Goal: Task Accomplishment & Management: Manage account settings

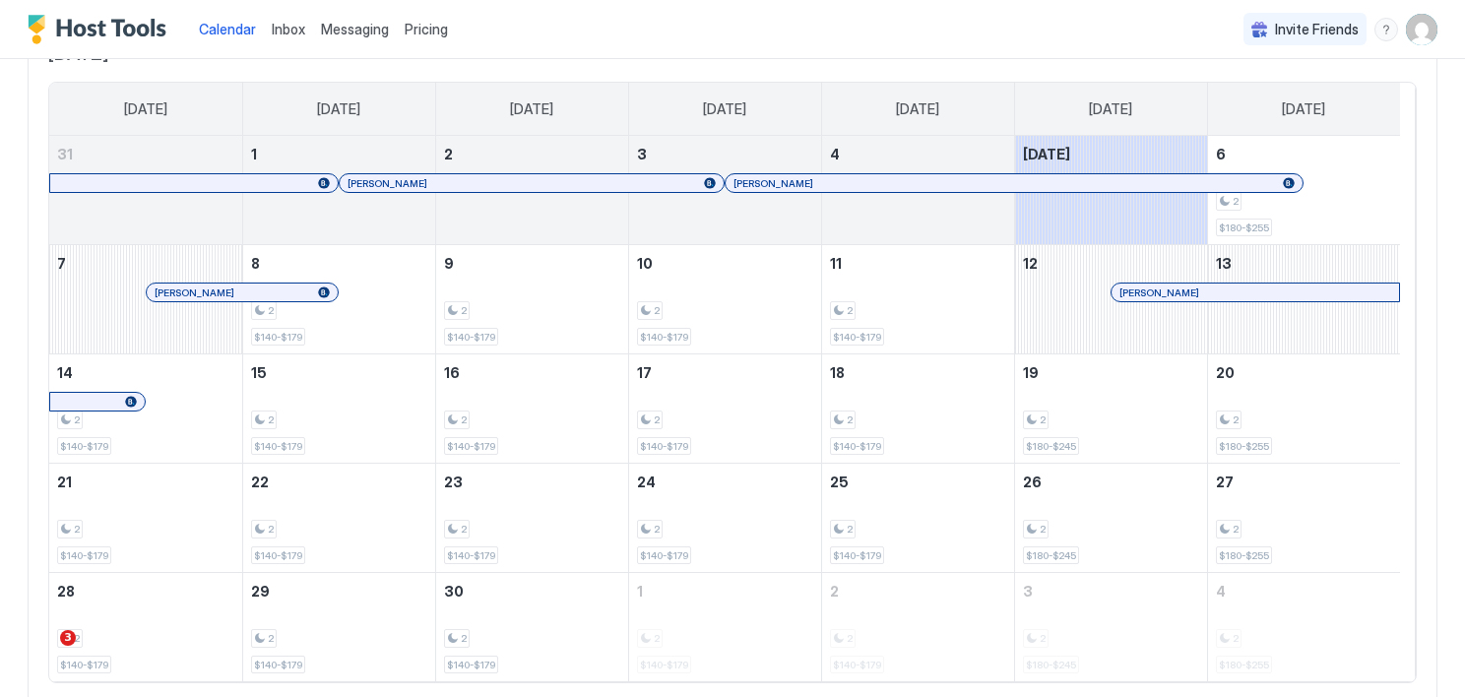
scroll to position [178, 0]
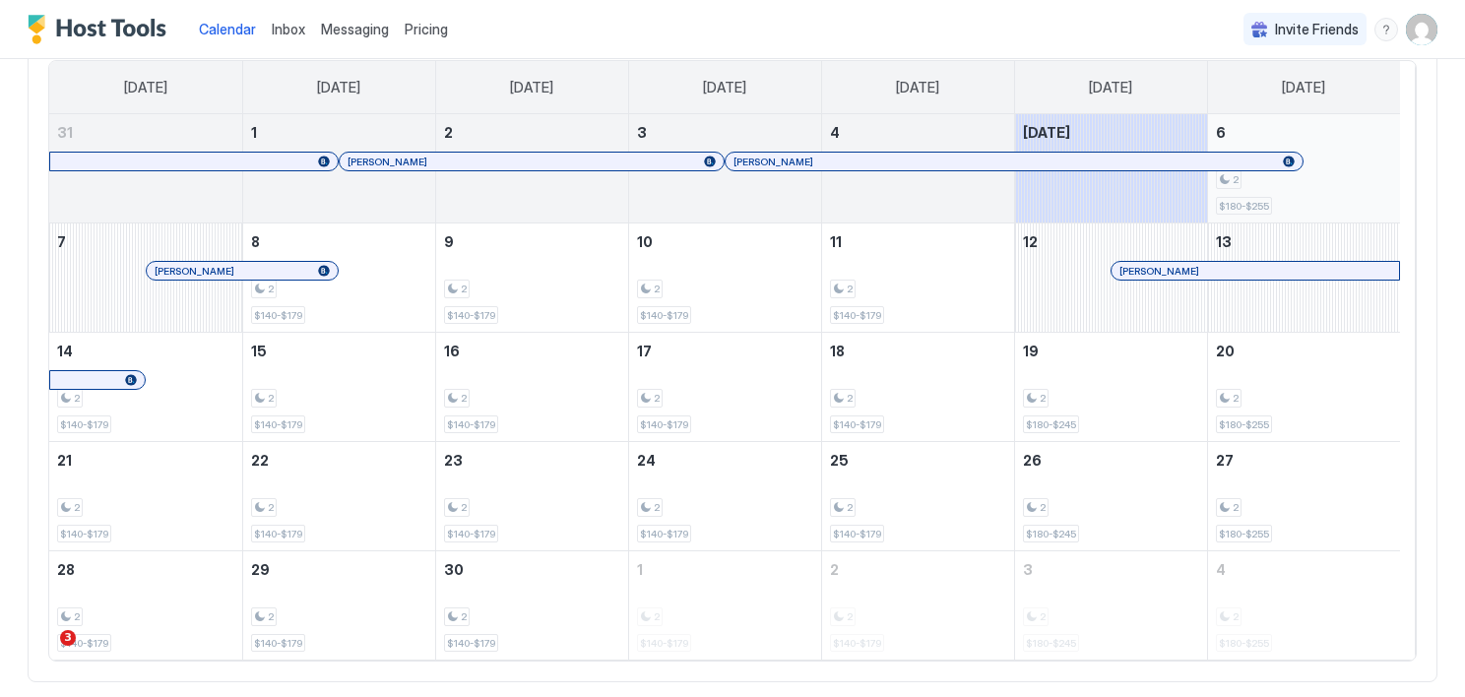
click at [1344, 193] on div "2 $180-$255" at bounding box center [1304, 168] width 177 height 93
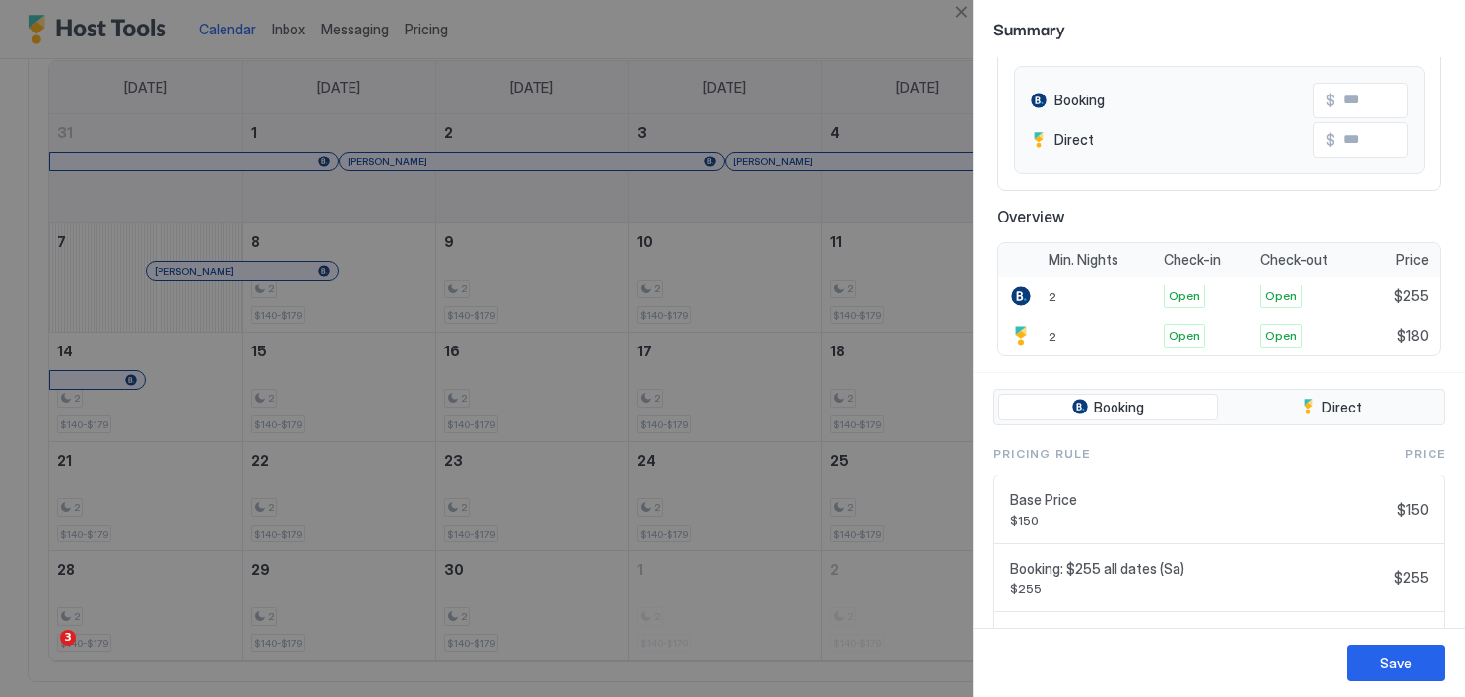
scroll to position [299, 0]
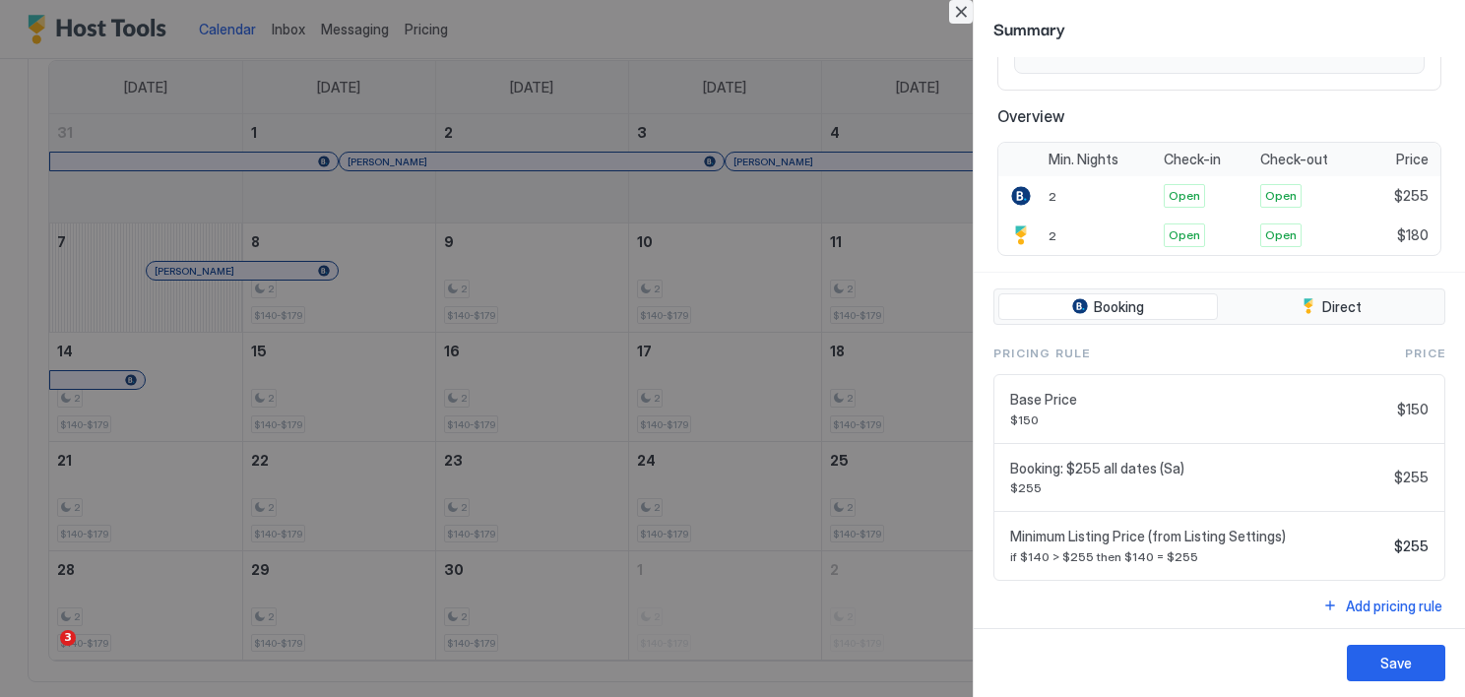
click at [960, 7] on button "Close" at bounding box center [961, 12] width 24 height 24
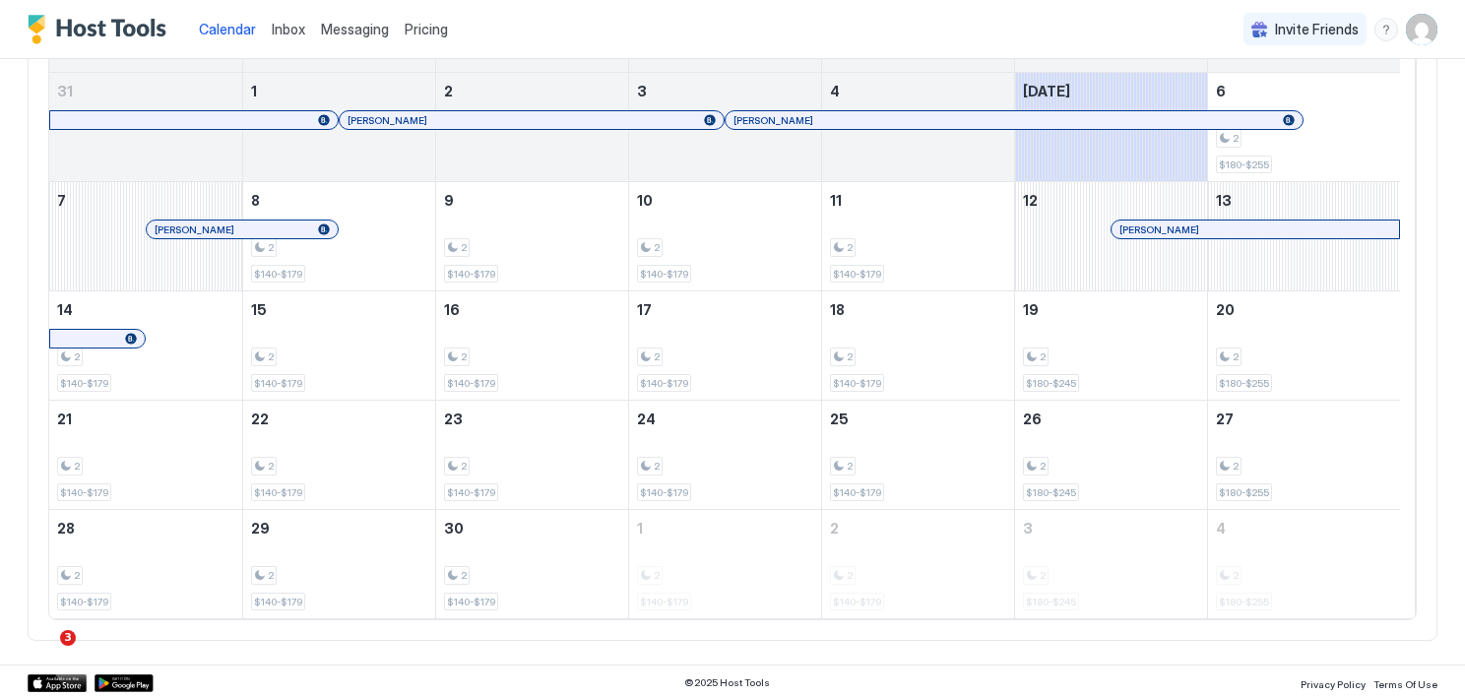
scroll to position [0, 0]
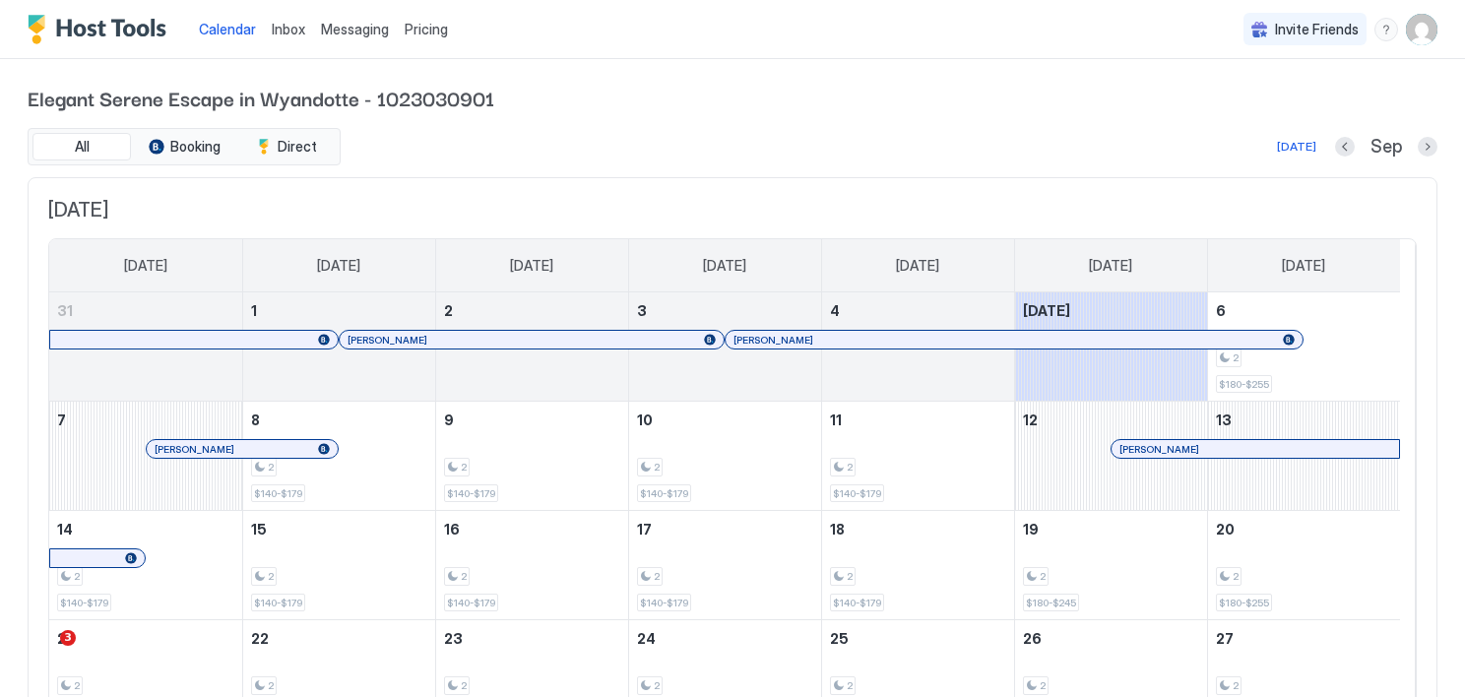
click at [425, 28] on span "Pricing" at bounding box center [426, 30] width 43 height 18
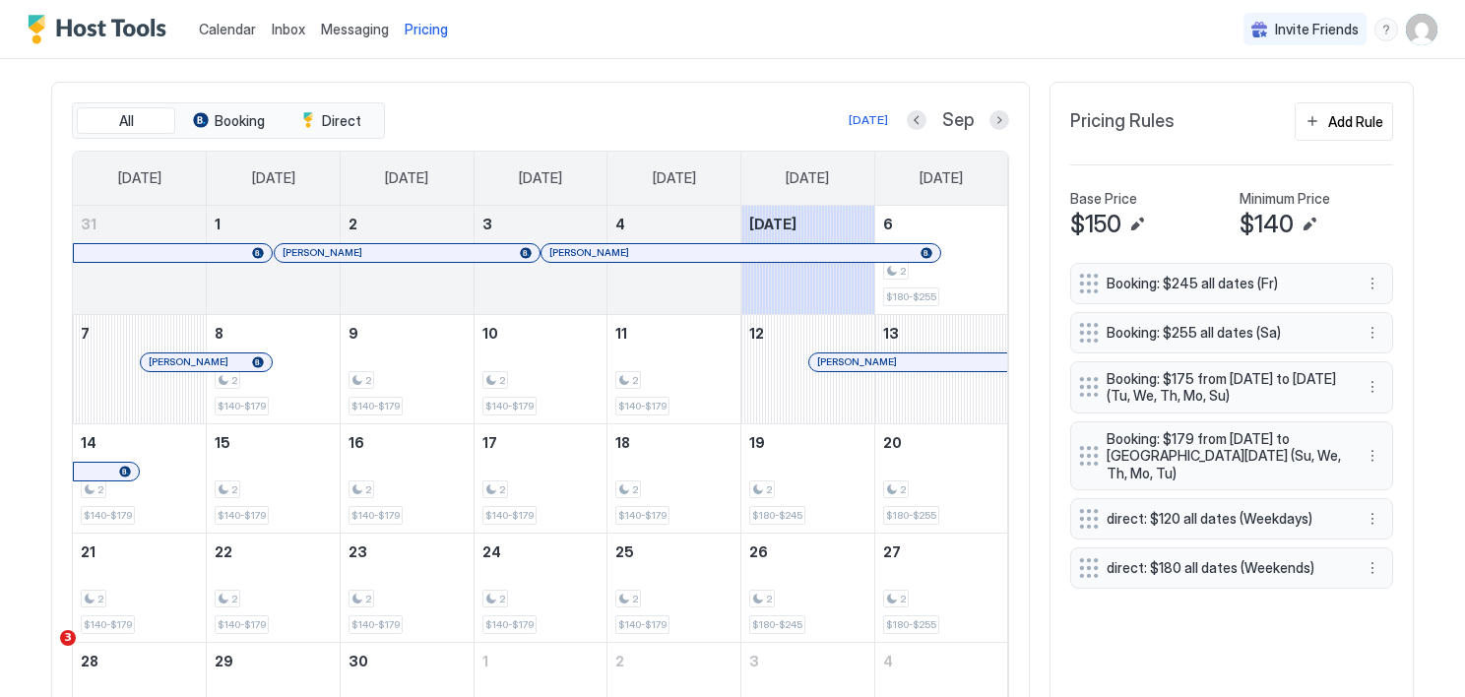
scroll to position [577, 0]
click at [941, 247] on div "2 $180-$255" at bounding box center [941, 262] width 117 height 93
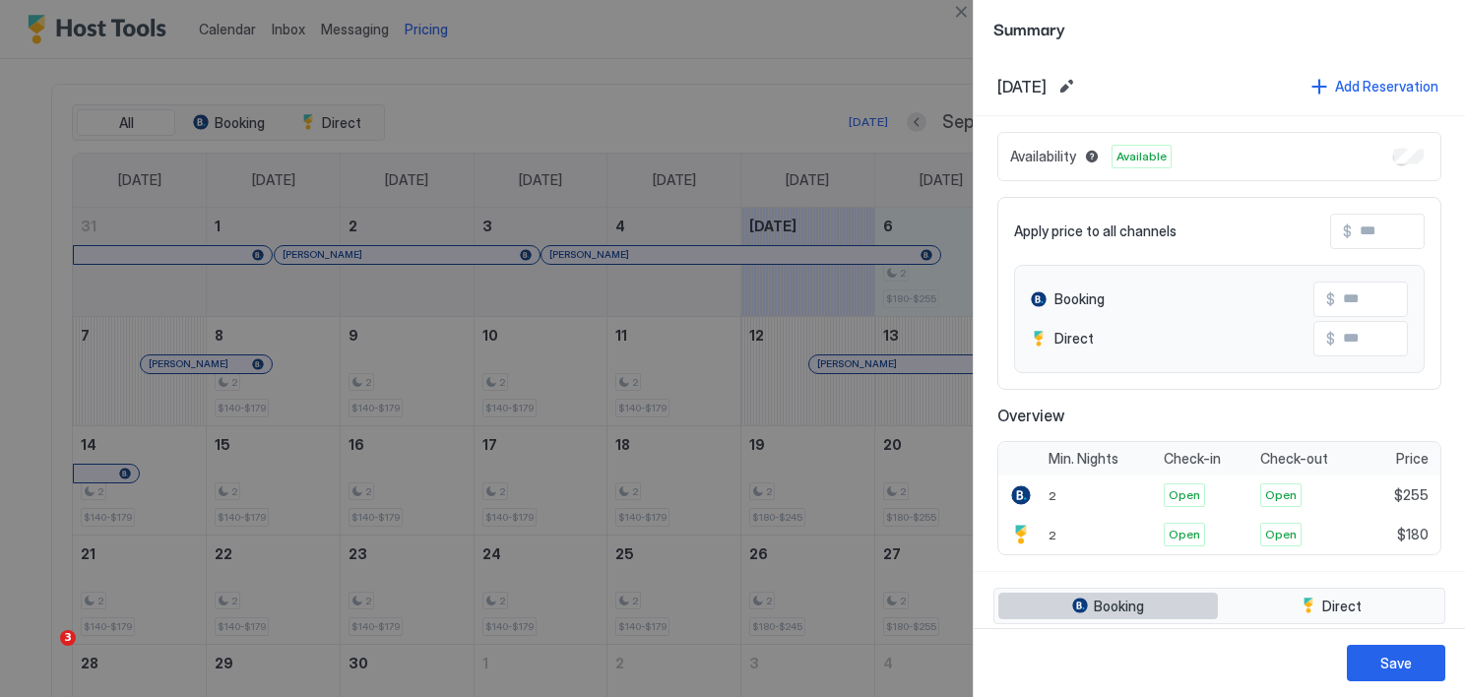
click at [1139, 606] on span "Booking" at bounding box center [1119, 607] width 50 height 18
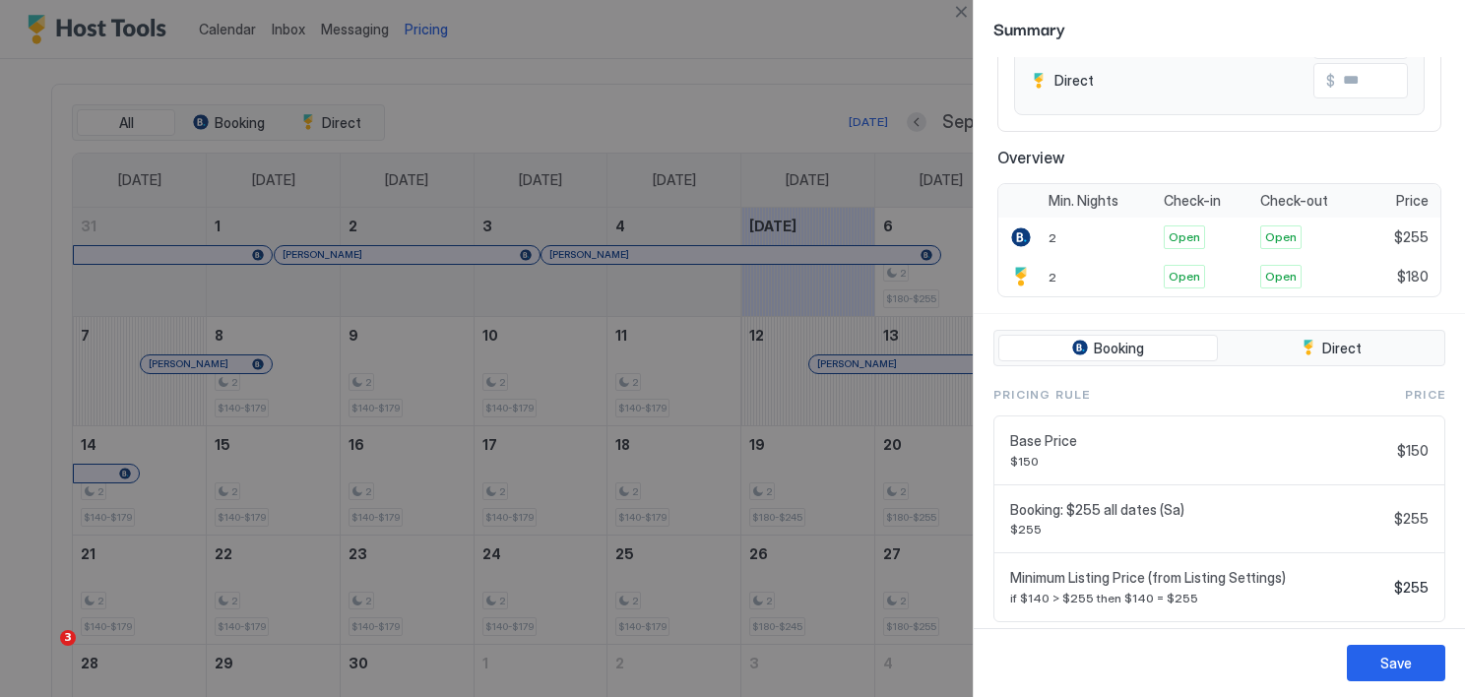
scroll to position [299, 0]
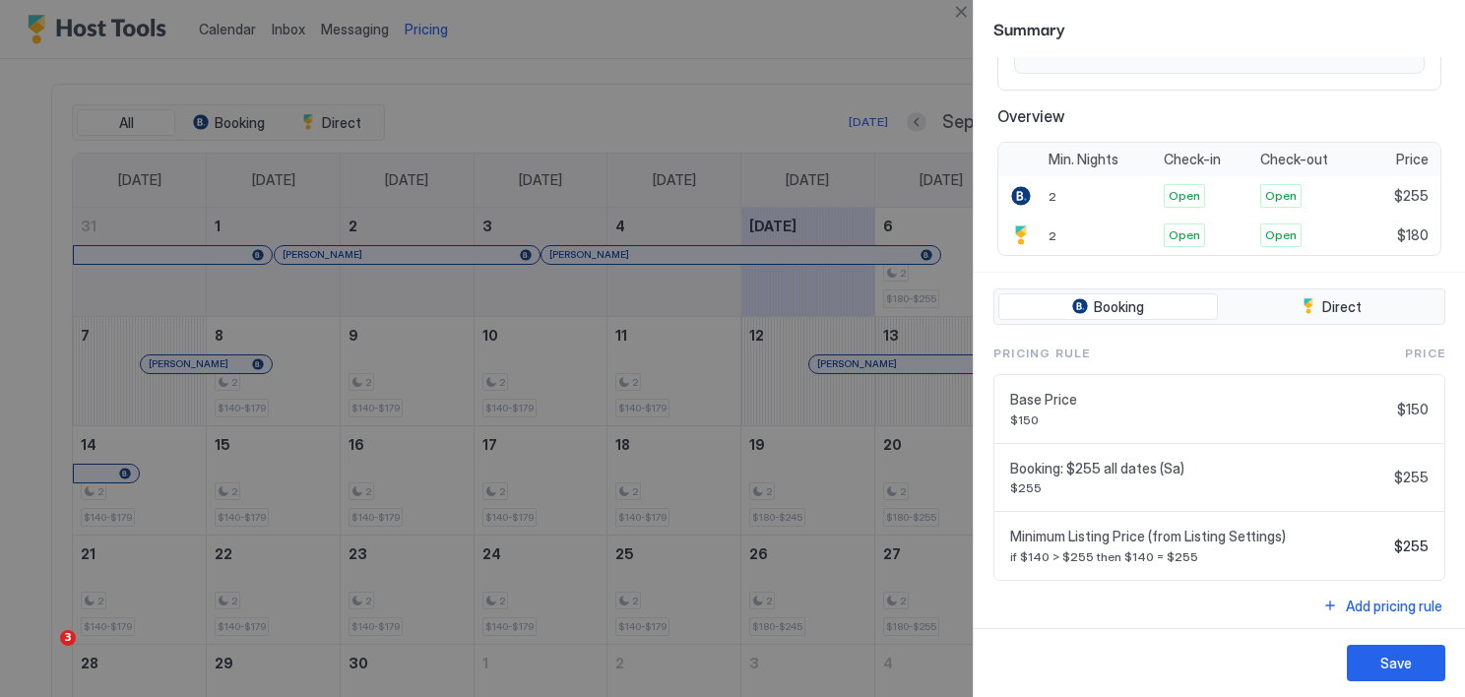
click at [1403, 471] on span "$255" at bounding box center [1411, 478] width 34 height 18
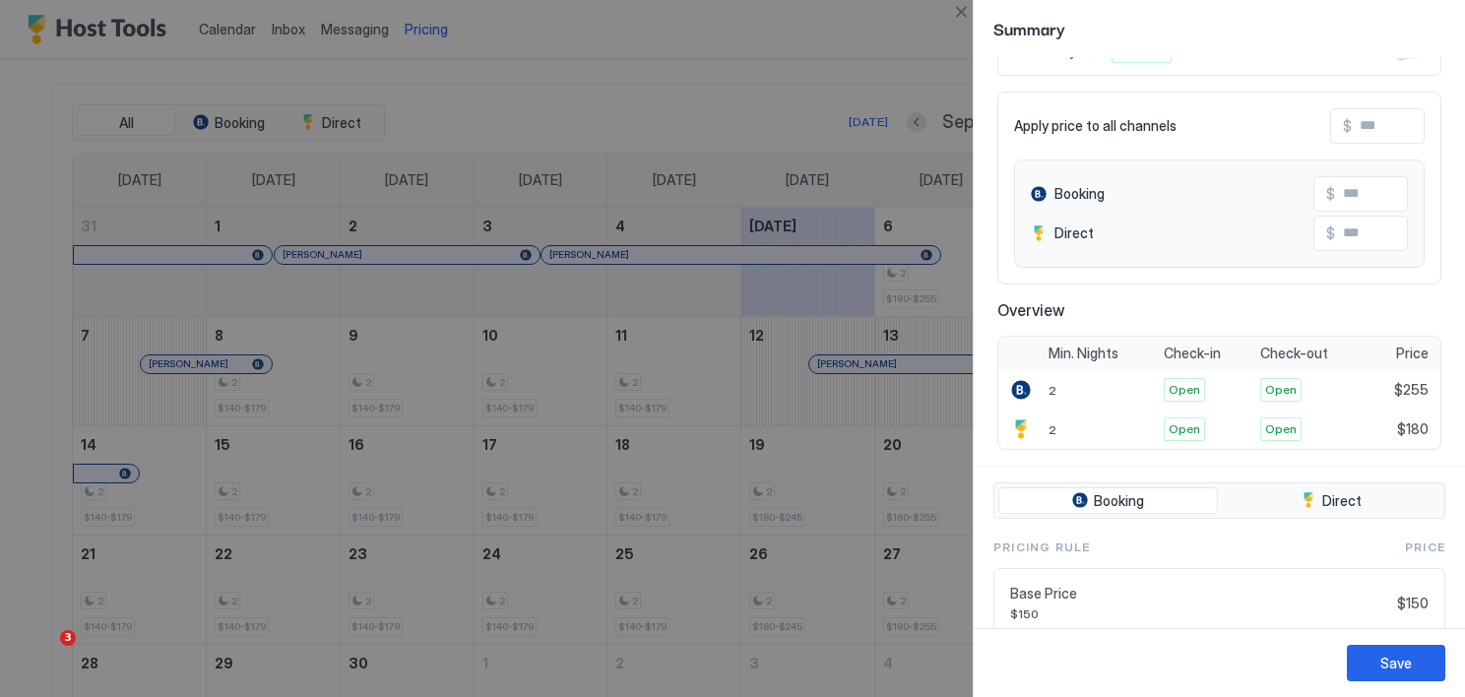
scroll to position [0, 0]
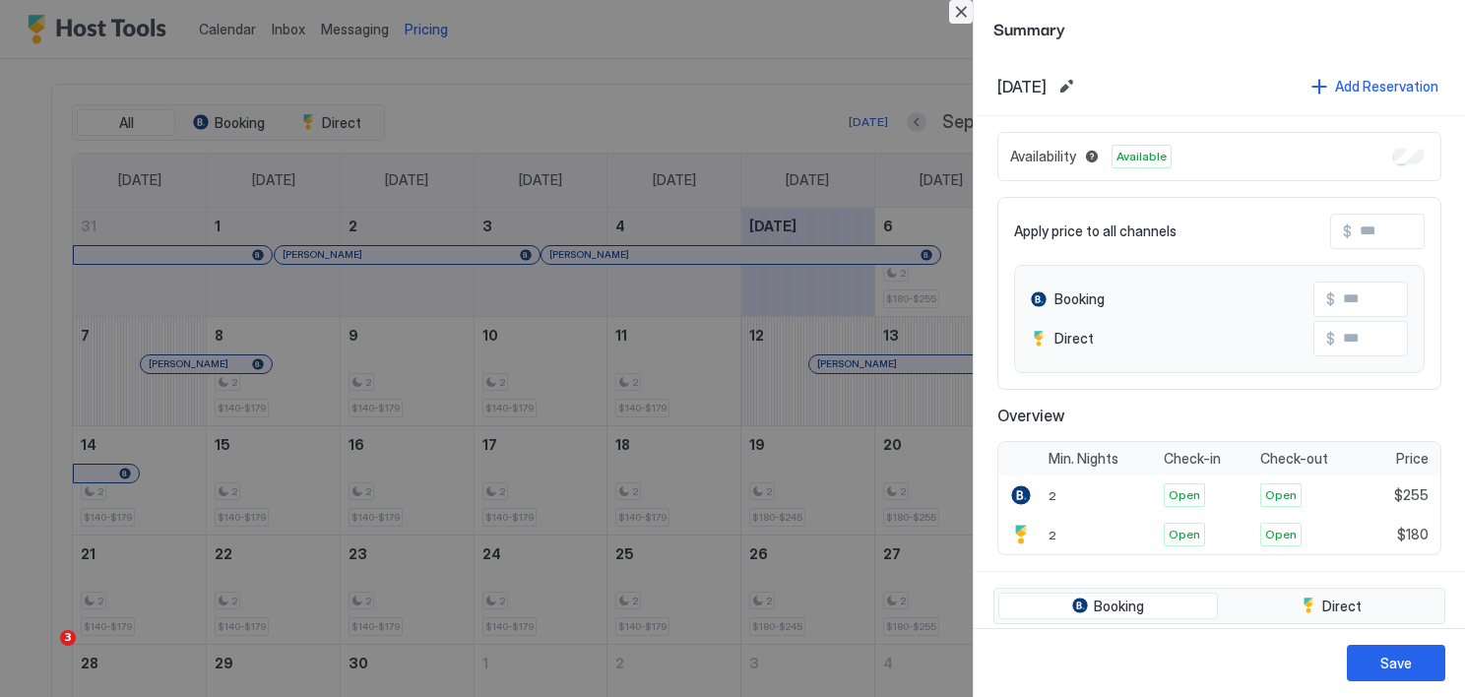
click at [953, 14] on button "Close" at bounding box center [961, 12] width 24 height 24
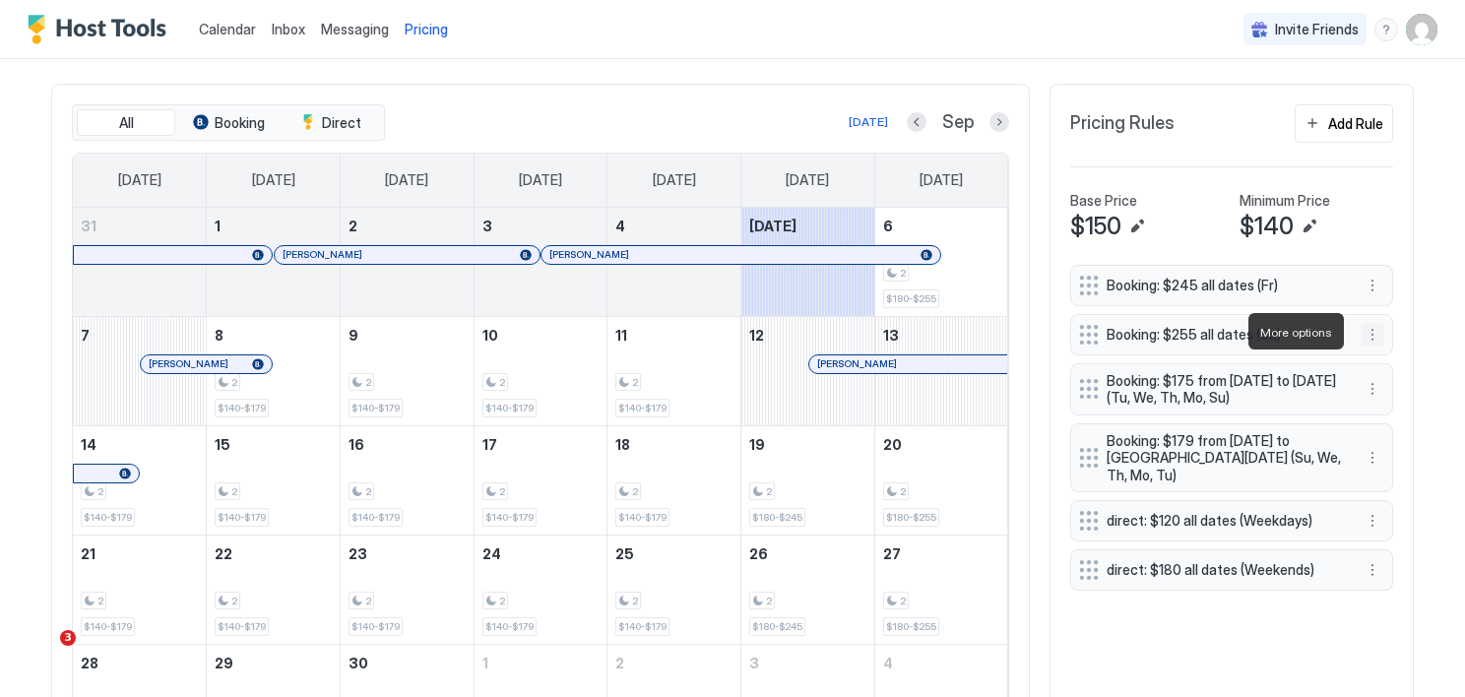
click at [1371, 336] on button "More options" at bounding box center [1373, 335] width 24 height 24
click at [1393, 356] on span "Edit" at bounding box center [1395, 358] width 22 height 15
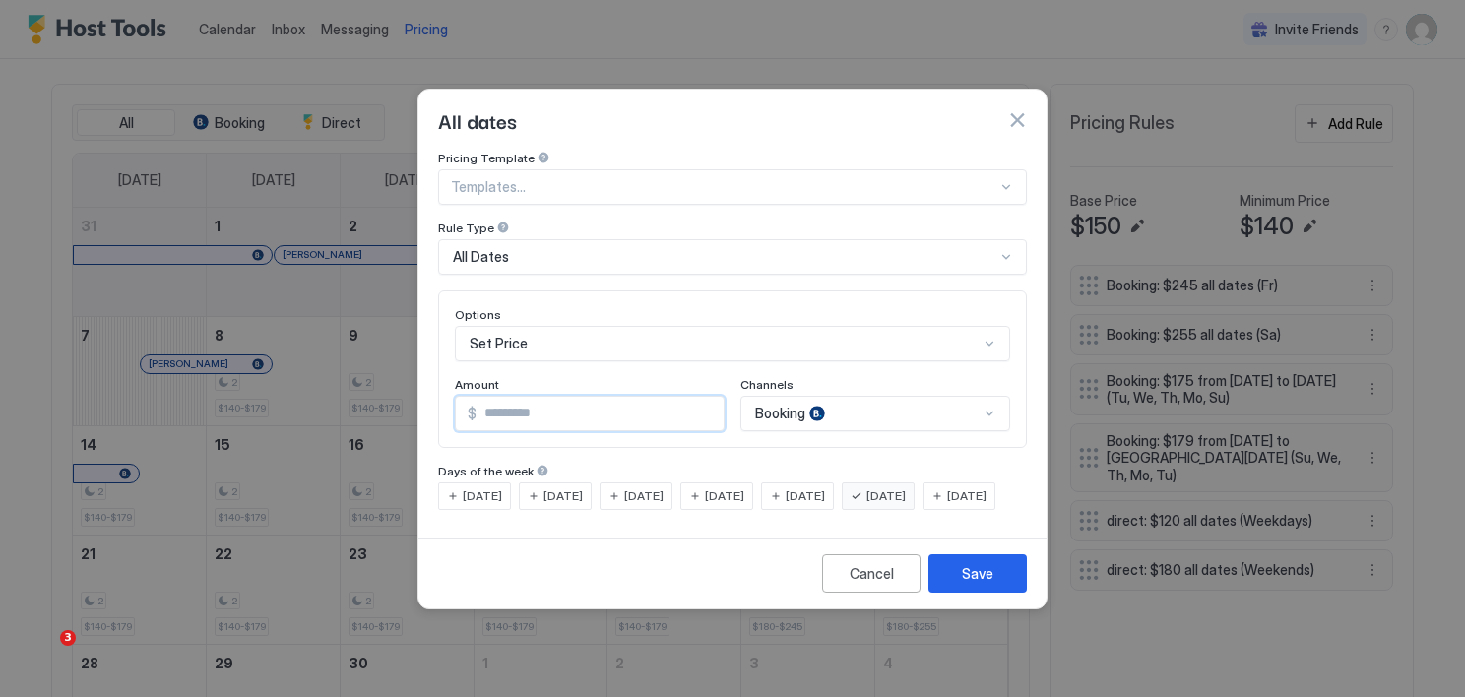
click at [547, 397] on input "***" at bounding box center [599, 413] width 247 height 33
type input "***"
click at [977, 584] on div "Save" at bounding box center [978, 573] width 32 height 21
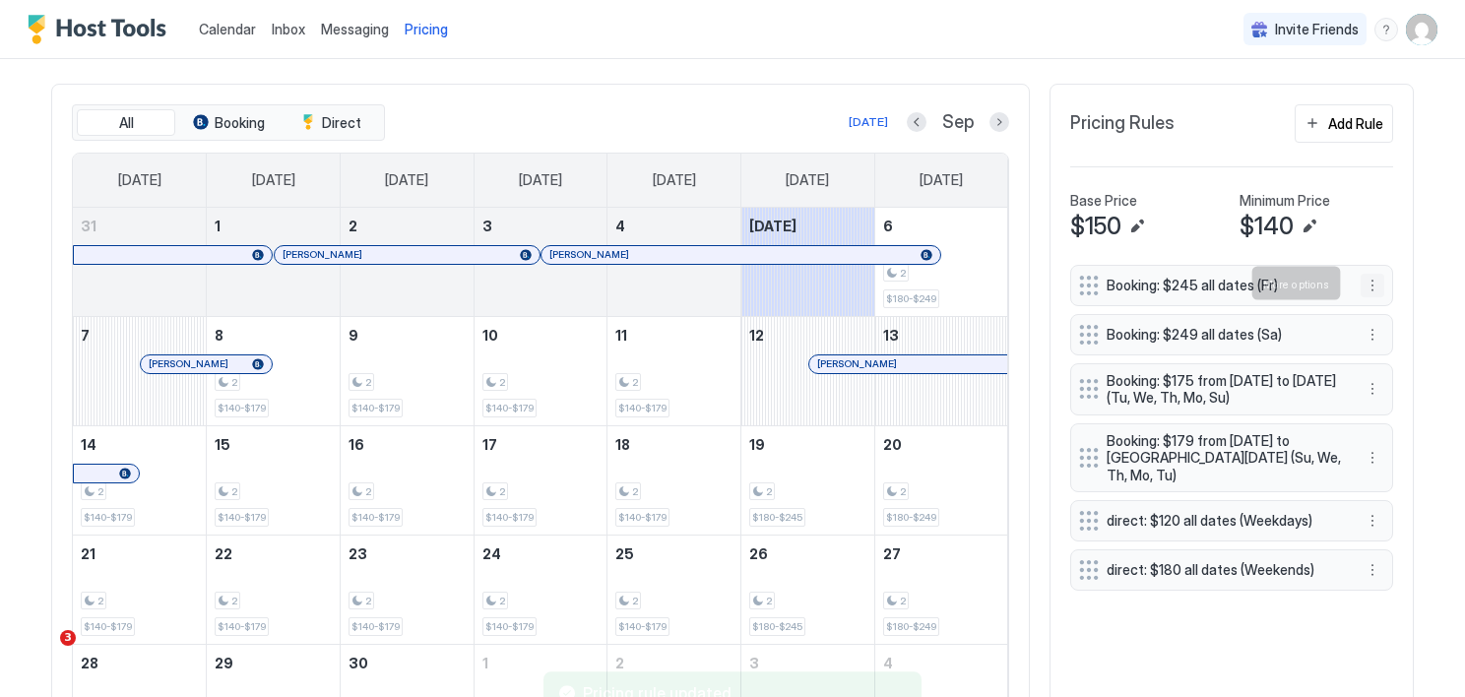
click at [1363, 280] on button "More options" at bounding box center [1373, 286] width 24 height 24
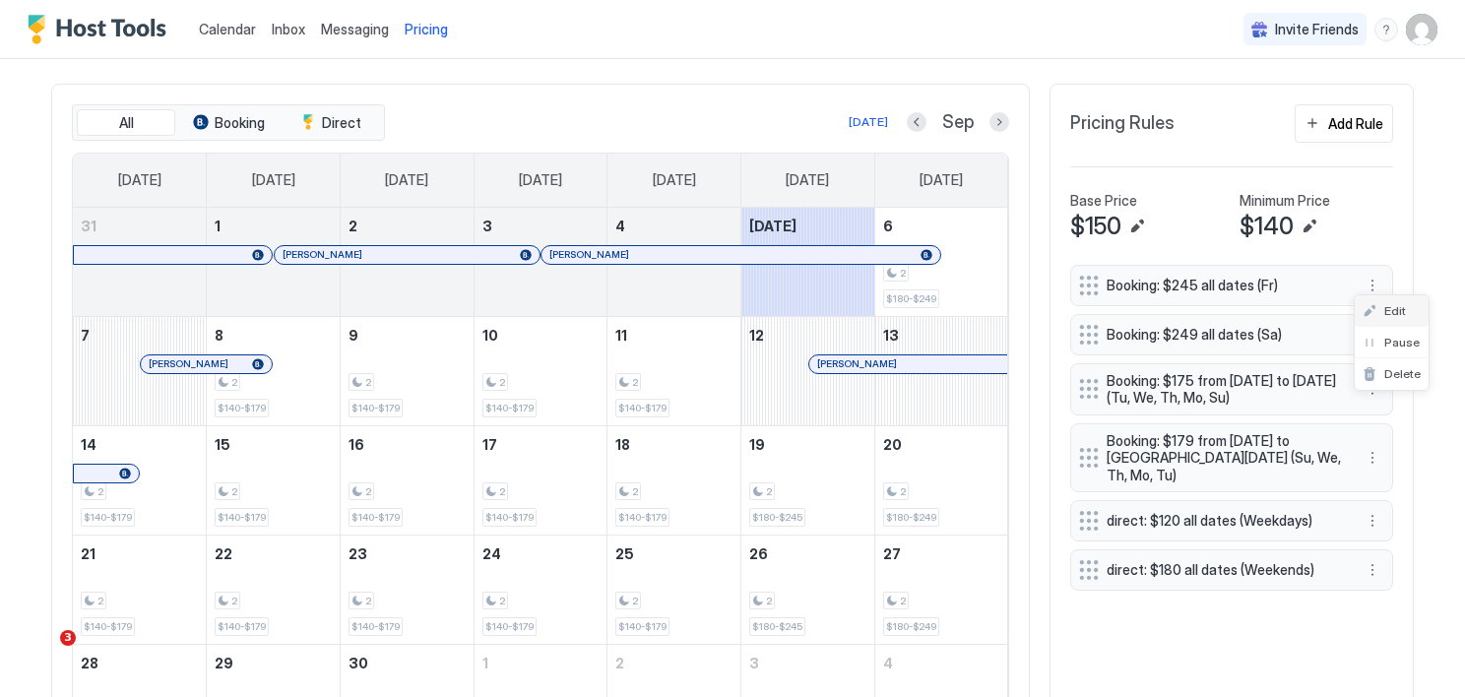
click at [1400, 303] on span "Edit" at bounding box center [1395, 310] width 22 height 15
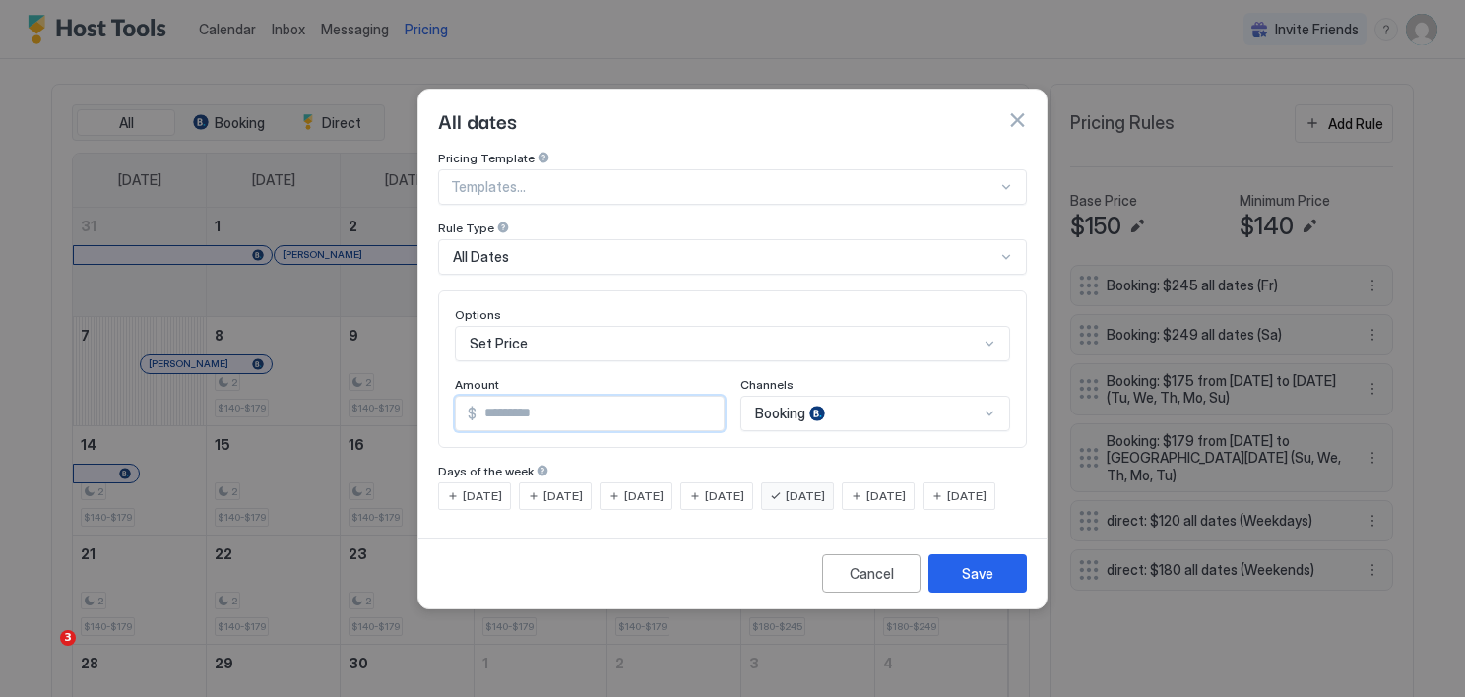
click at [585, 401] on input "***" at bounding box center [599, 413] width 247 height 33
type input "***"
click at [982, 584] on div "Save" at bounding box center [978, 573] width 32 height 21
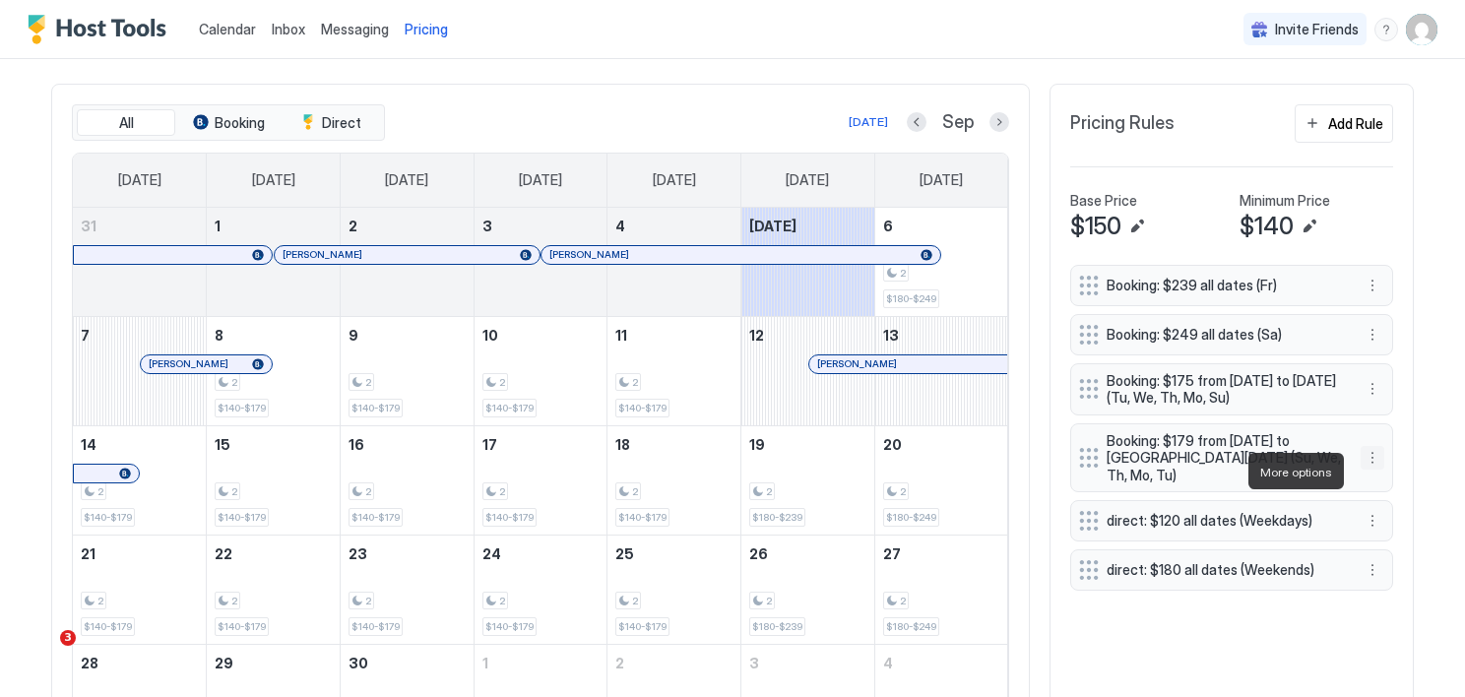
click at [1366, 467] on button "More options" at bounding box center [1373, 458] width 24 height 24
click at [1394, 496] on span "Edit" at bounding box center [1395, 498] width 22 height 15
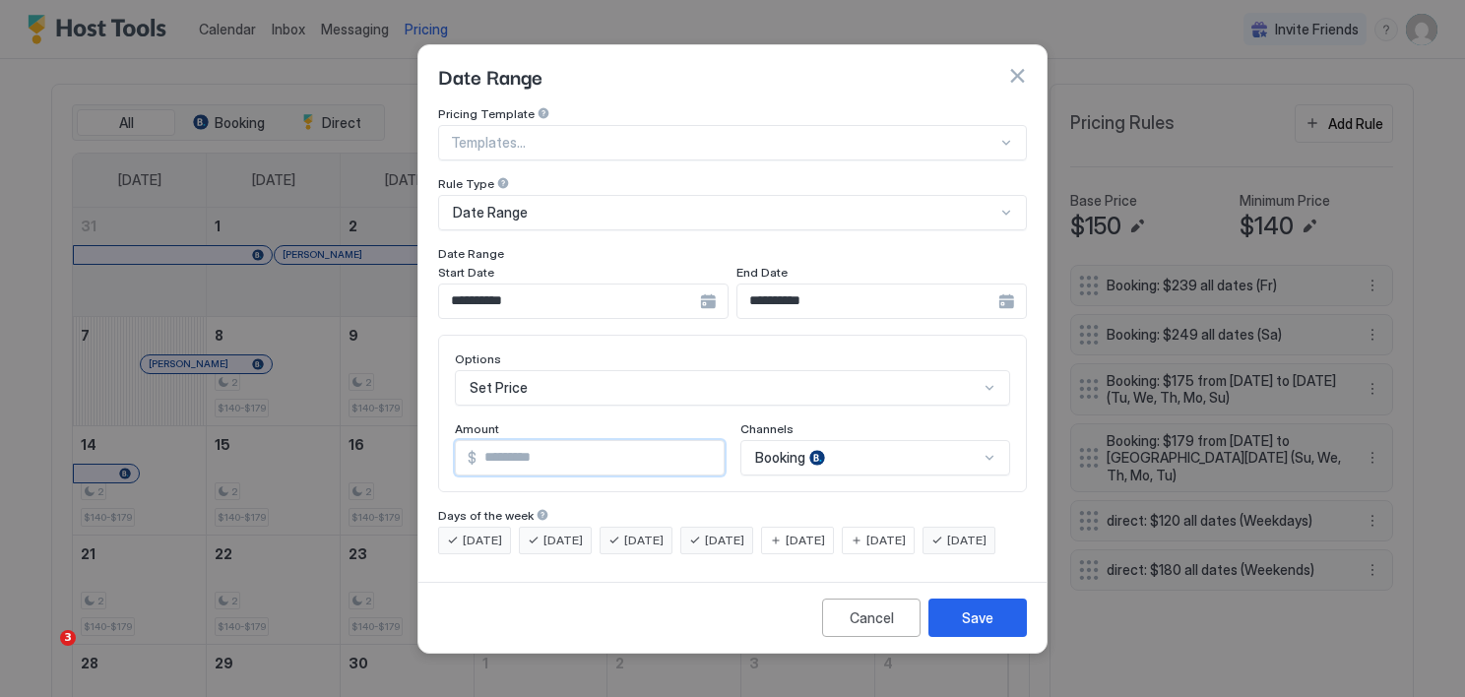
click at [519, 441] on input "***" at bounding box center [599, 457] width 247 height 33
type input "***"
click at [971, 628] on div "Save" at bounding box center [978, 617] width 32 height 21
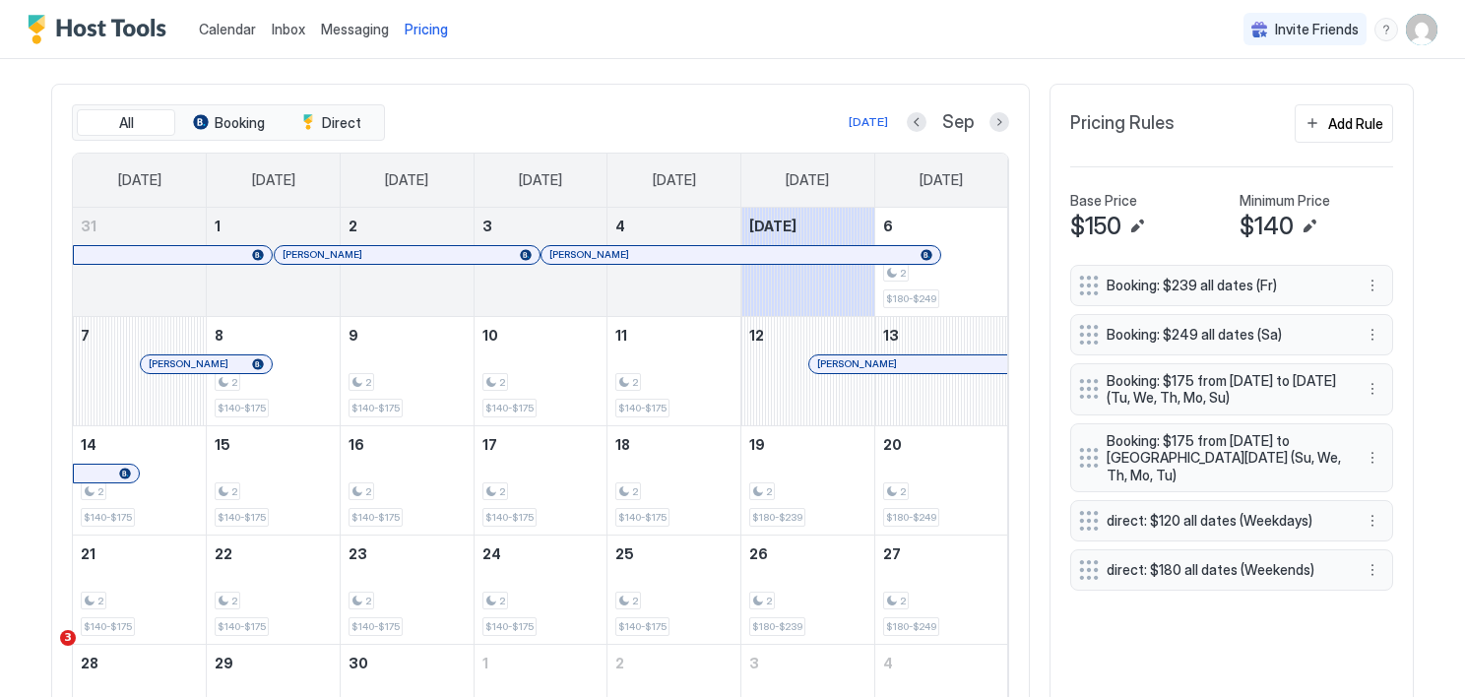
scroll to position [706, 0]
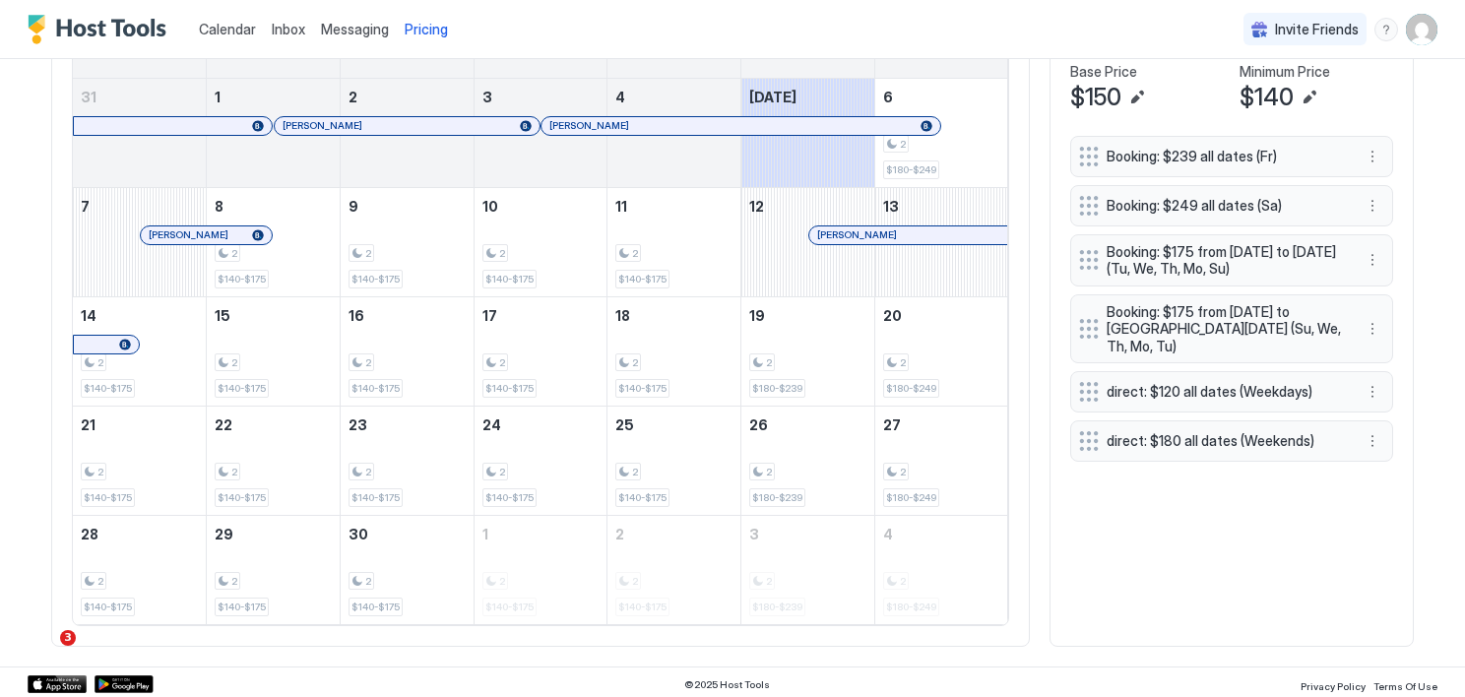
click at [213, 231] on div at bounding box center [221, 235] width 16 height 16
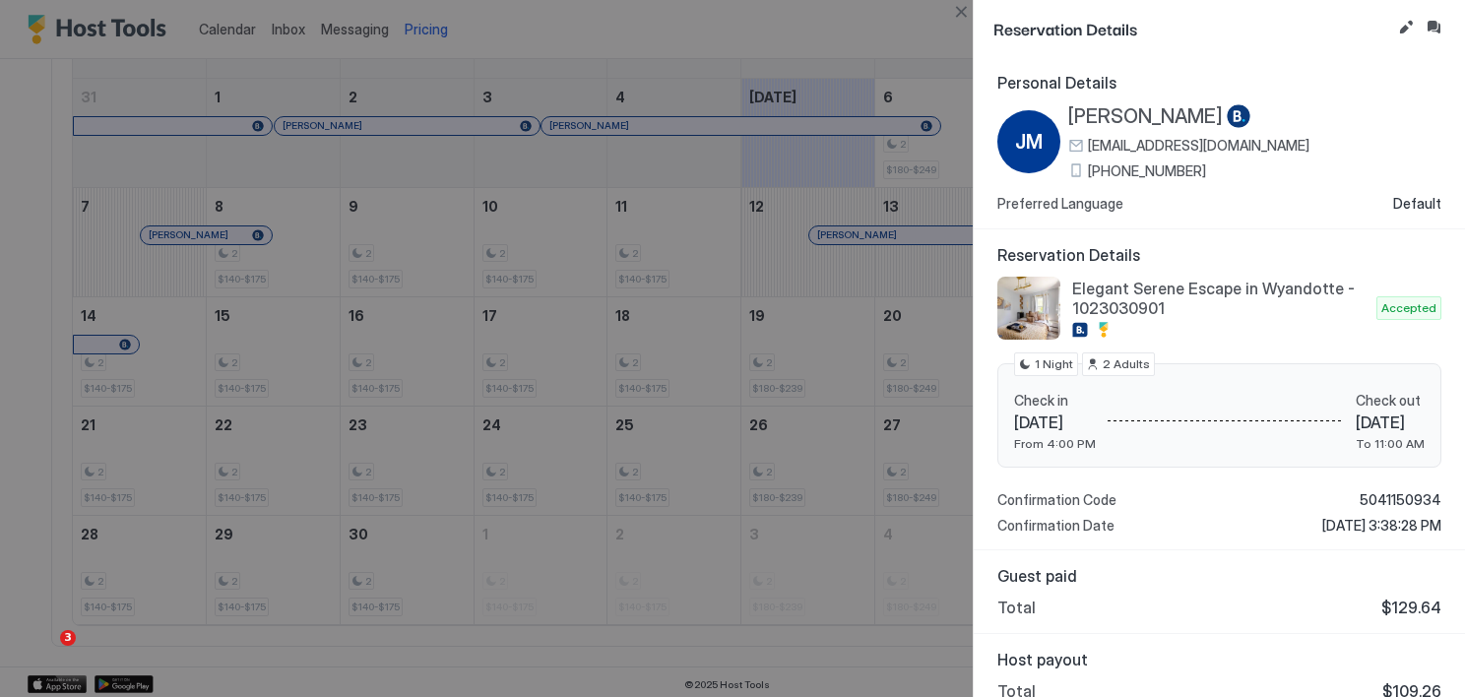
click at [855, 230] on div at bounding box center [732, 348] width 1465 height 697
click at [962, 7] on button "Close" at bounding box center [961, 12] width 24 height 24
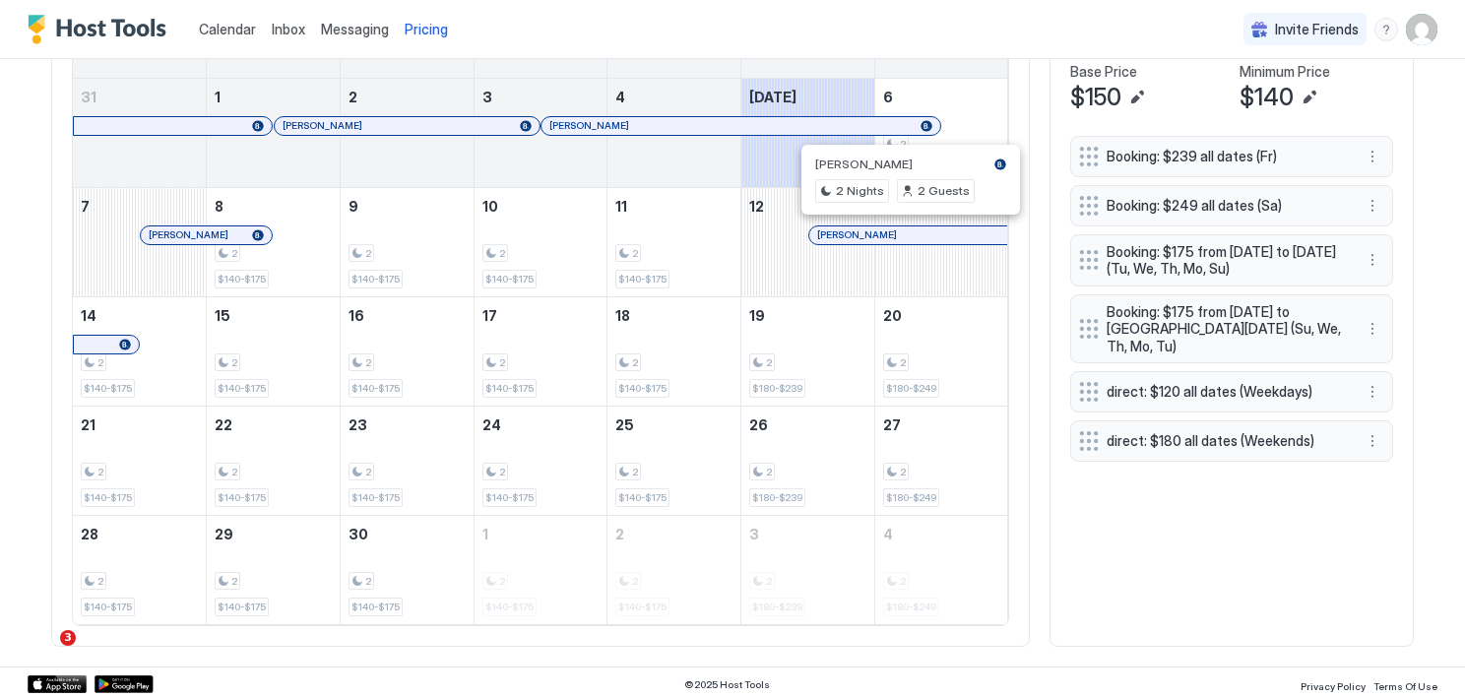
click at [906, 236] on div at bounding box center [914, 235] width 16 height 16
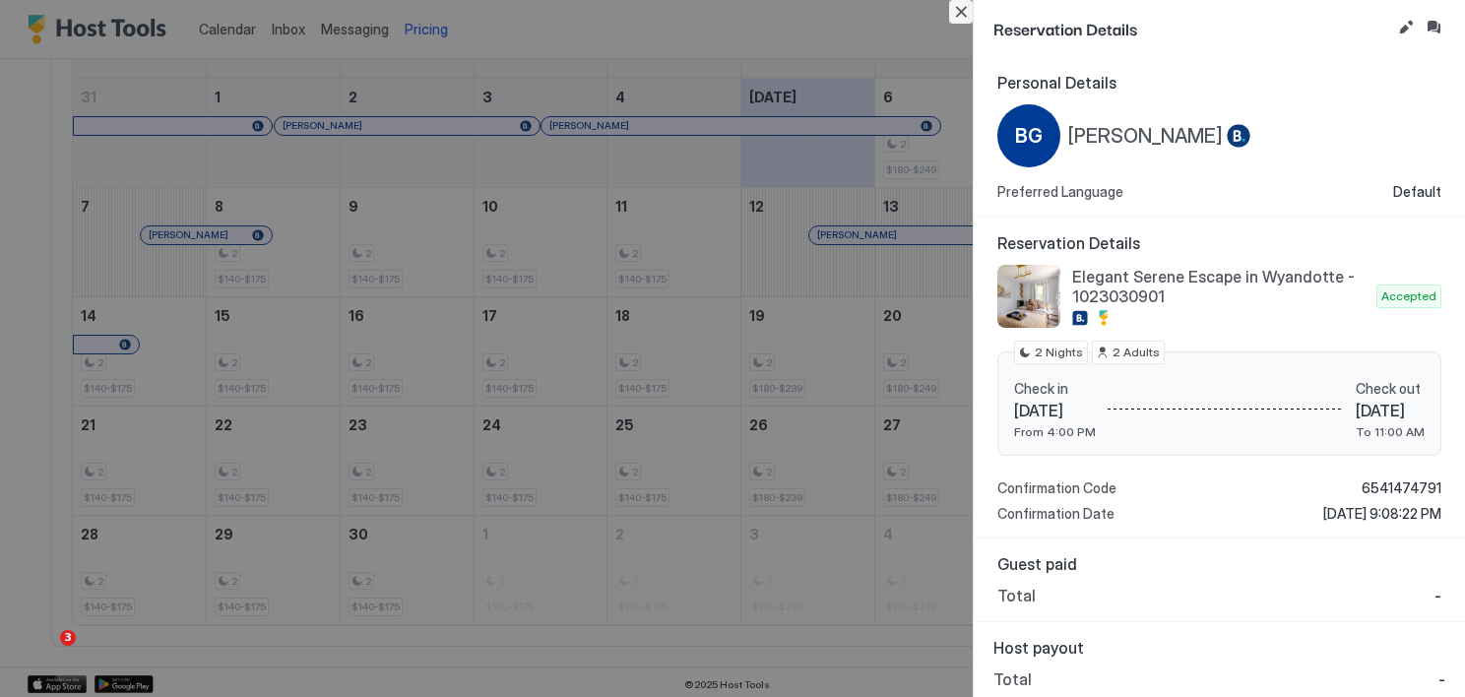
click at [962, 15] on button "Close" at bounding box center [961, 12] width 24 height 24
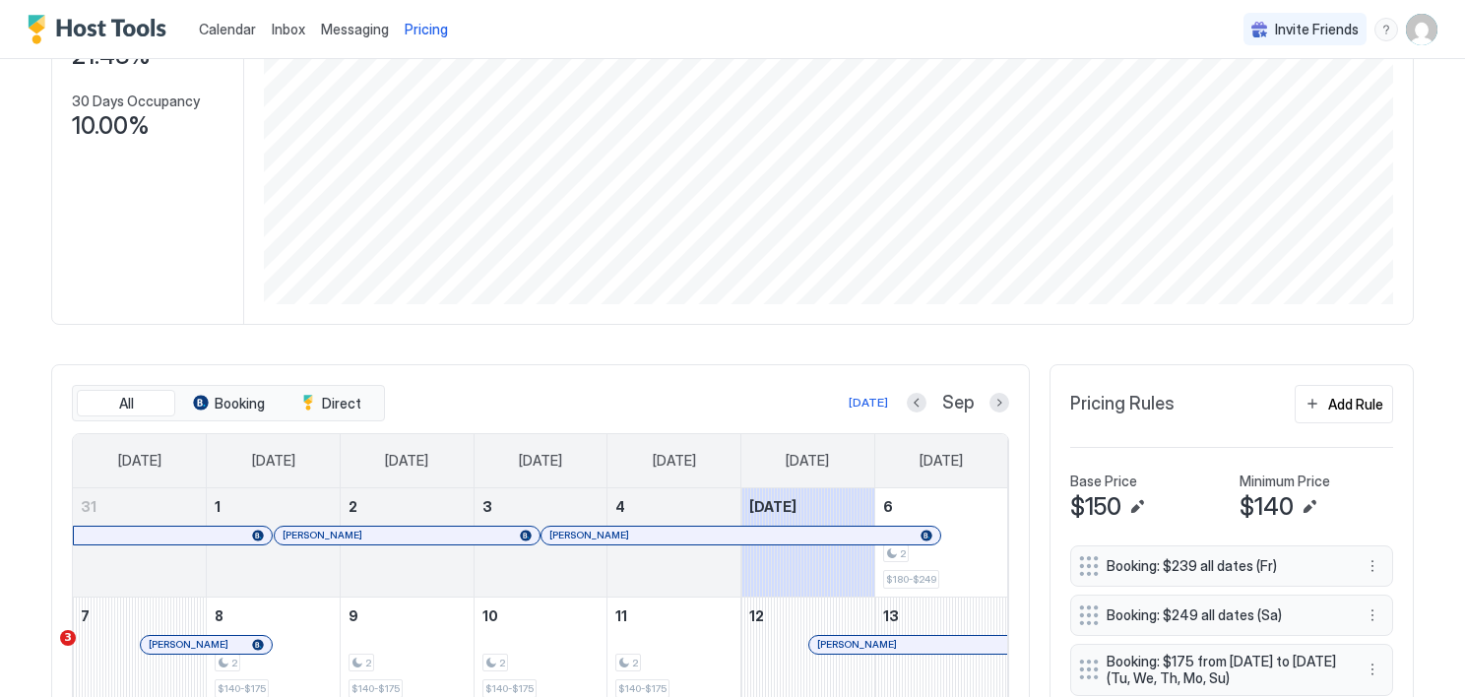
scroll to position [300, 0]
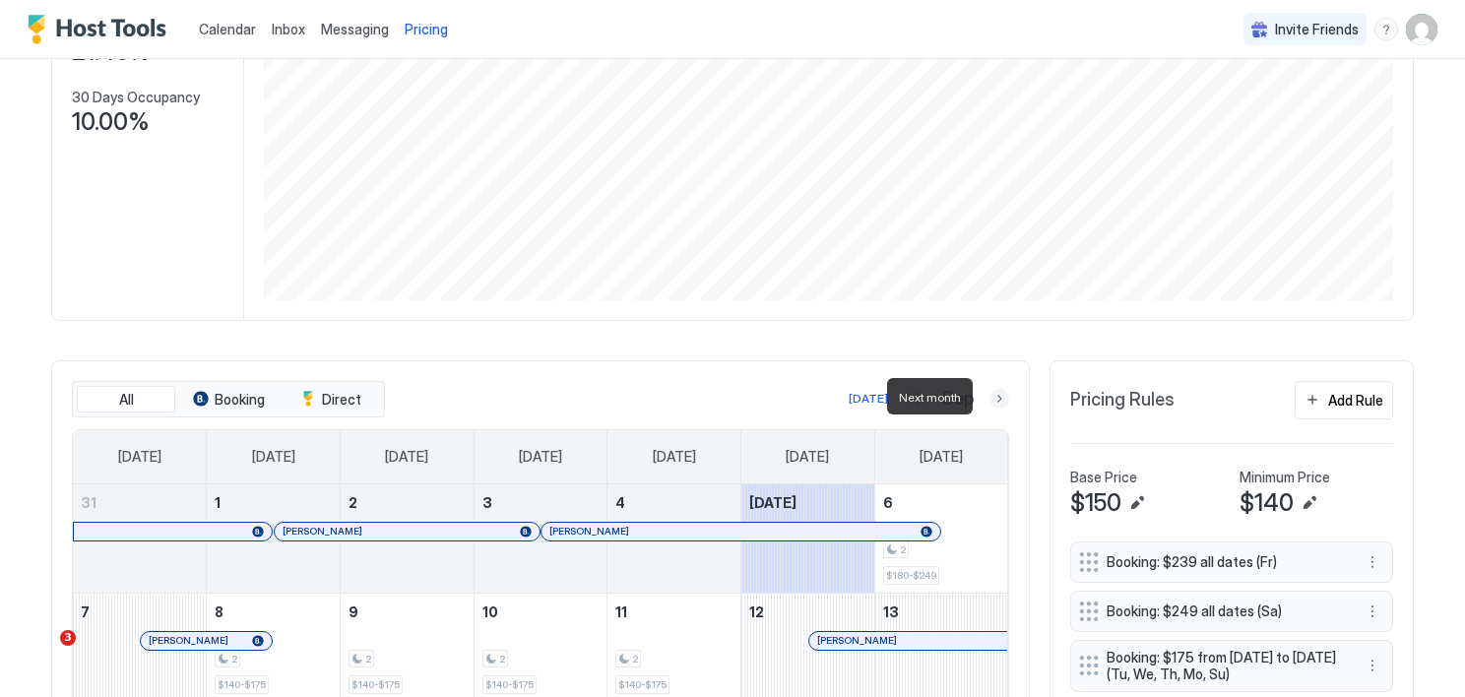
click at [994, 402] on button "Next month" at bounding box center [999, 399] width 20 height 20
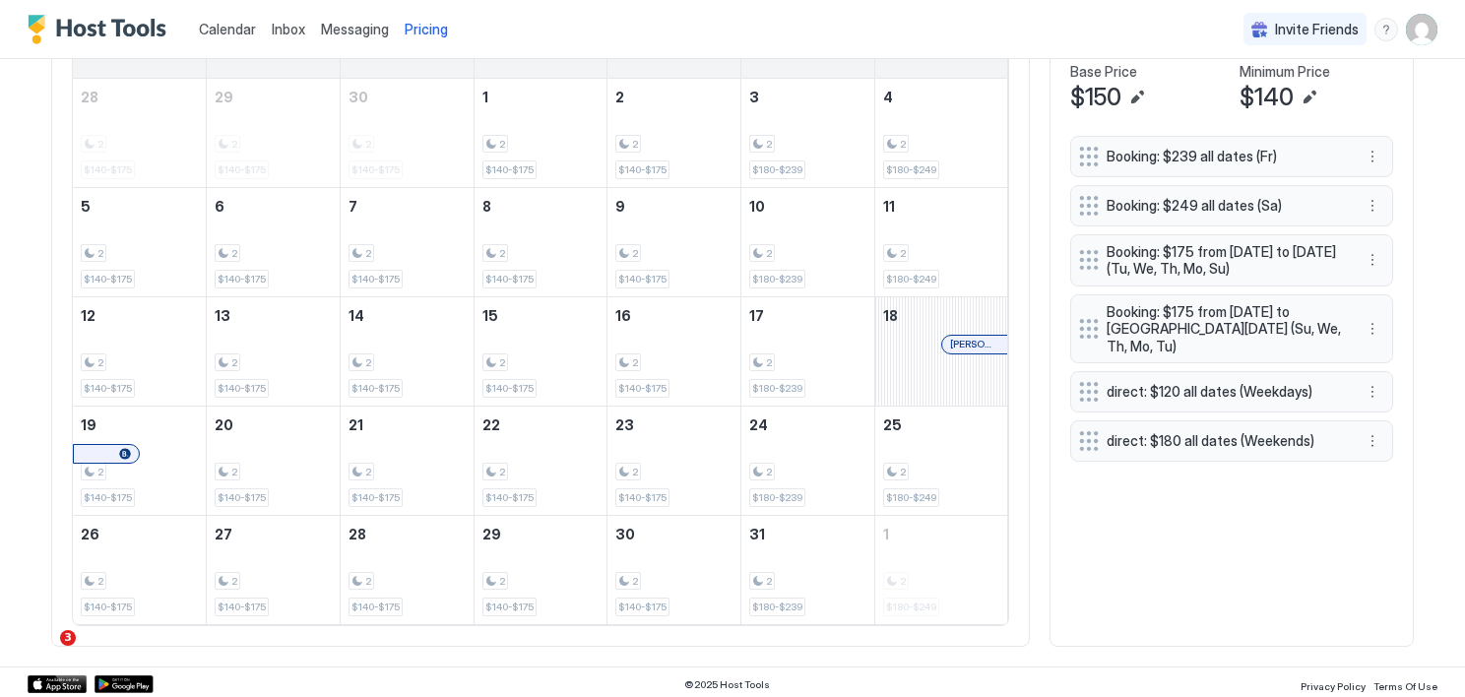
scroll to position [0, 0]
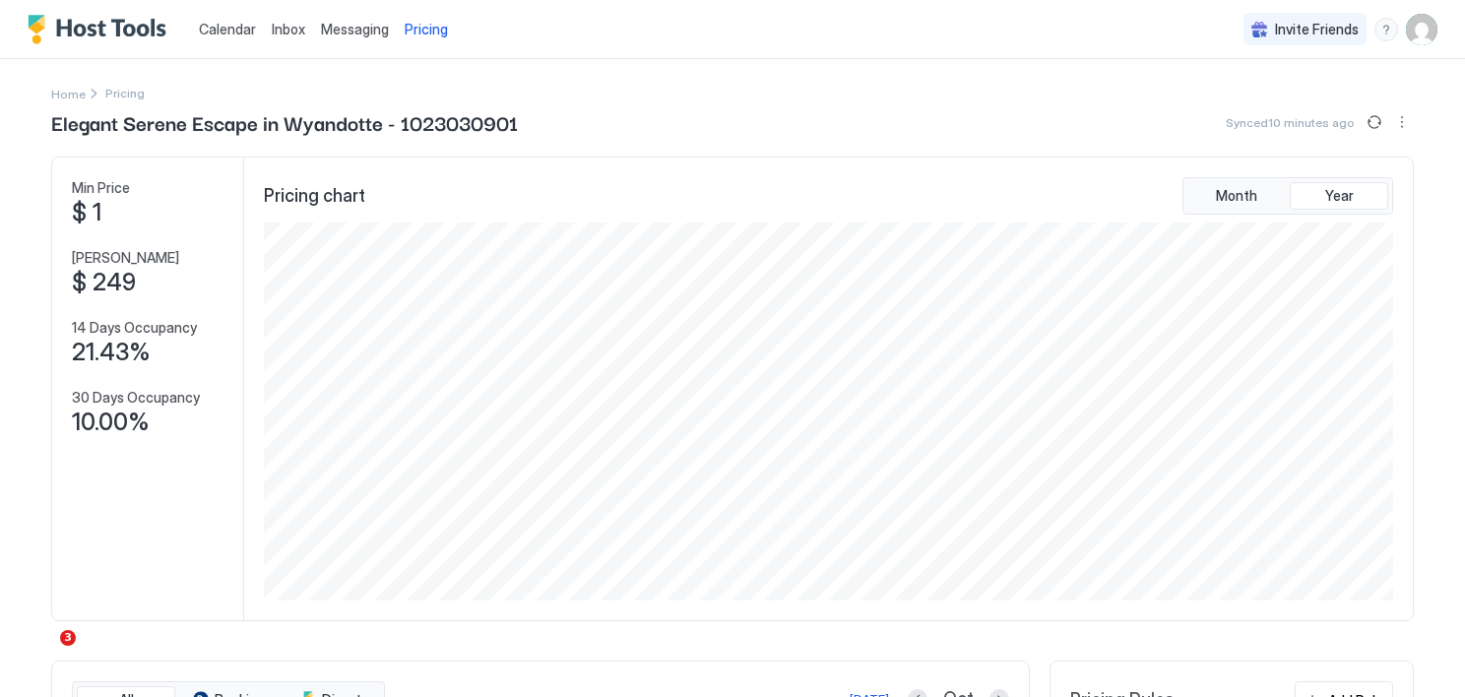
click at [290, 37] on link "Inbox" at bounding box center [288, 29] width 33 height 21
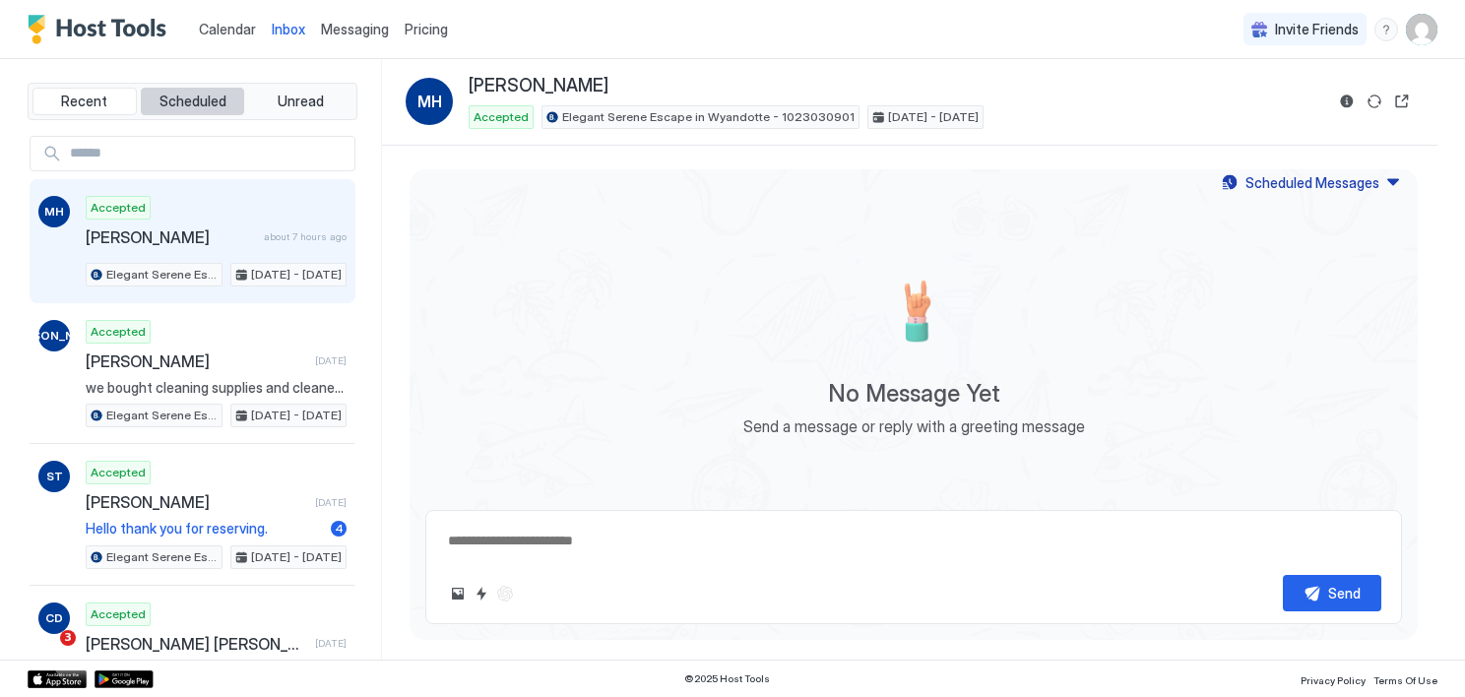
click at [164, 99] on span "Scheduled" at bounding box center [192, 102] width 67 height 18
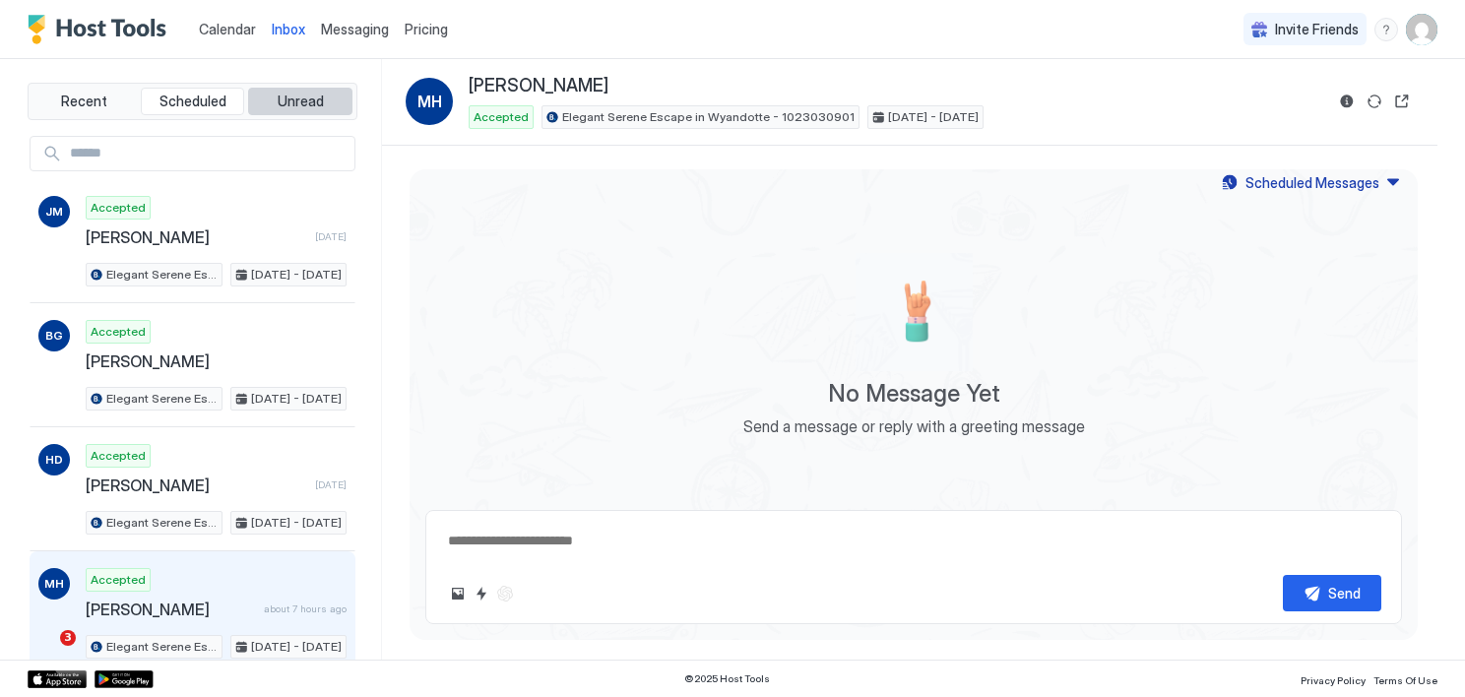
click at [297, 97] on span "Unread" at bounding box center [301, 102] width 46 height 18
type textarea "*"
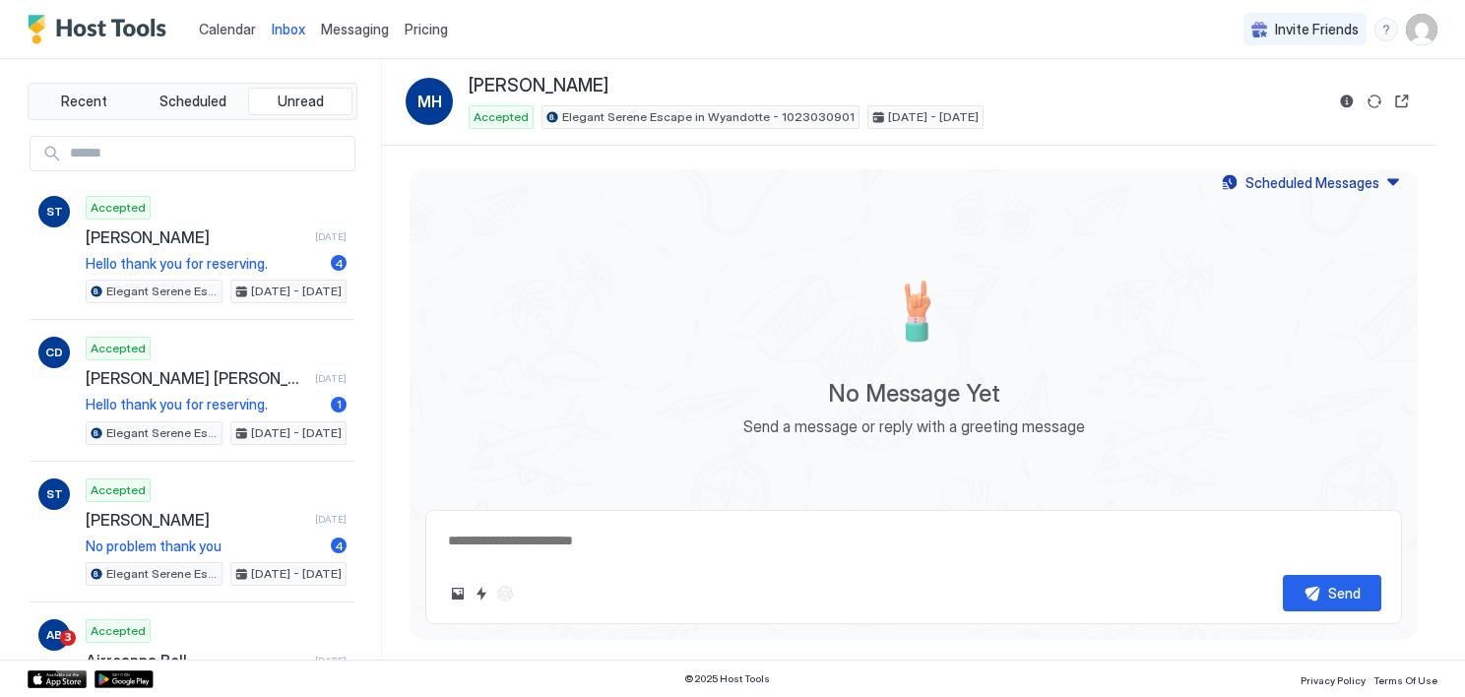
click at [365, 37] on link "Messaging" at bounding box center [355, 29] width 68 height 21
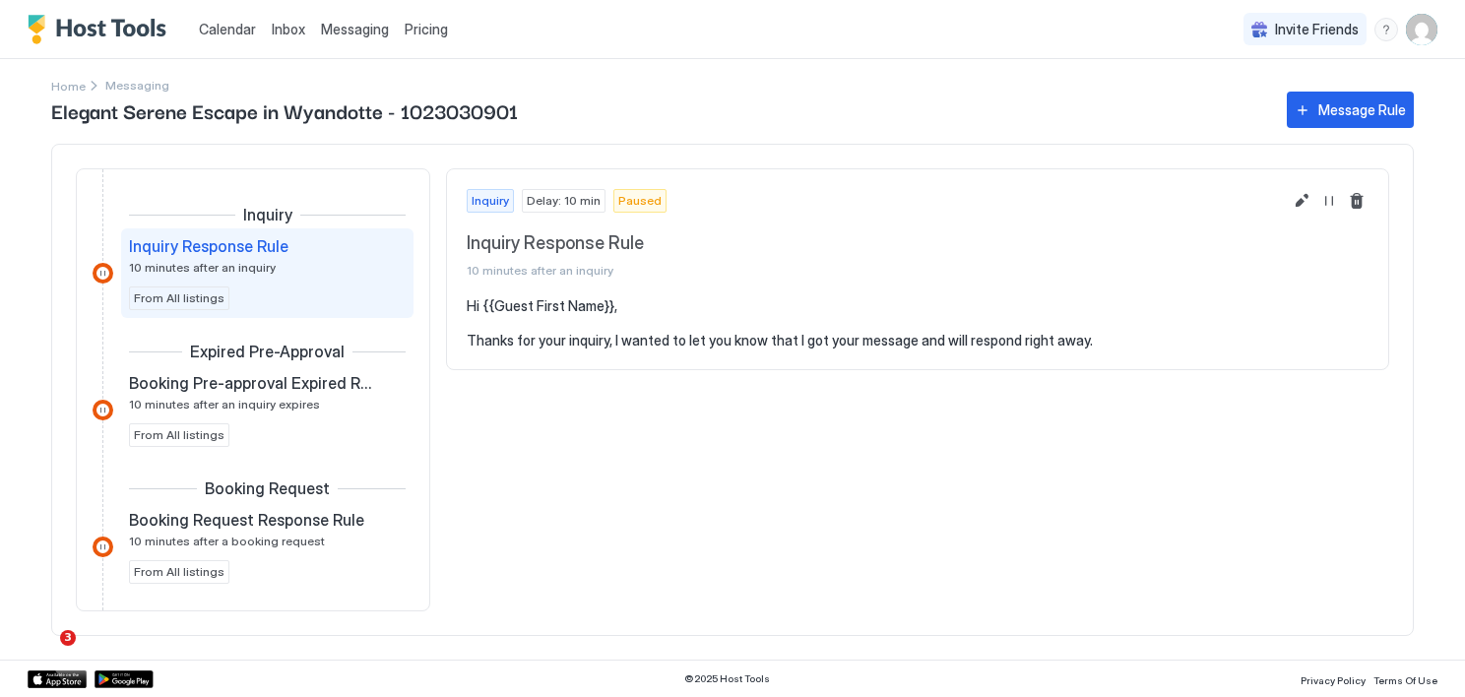
click at [417, 32] on span "Pricing" at bounding box center [426, 30] width 43 height 18
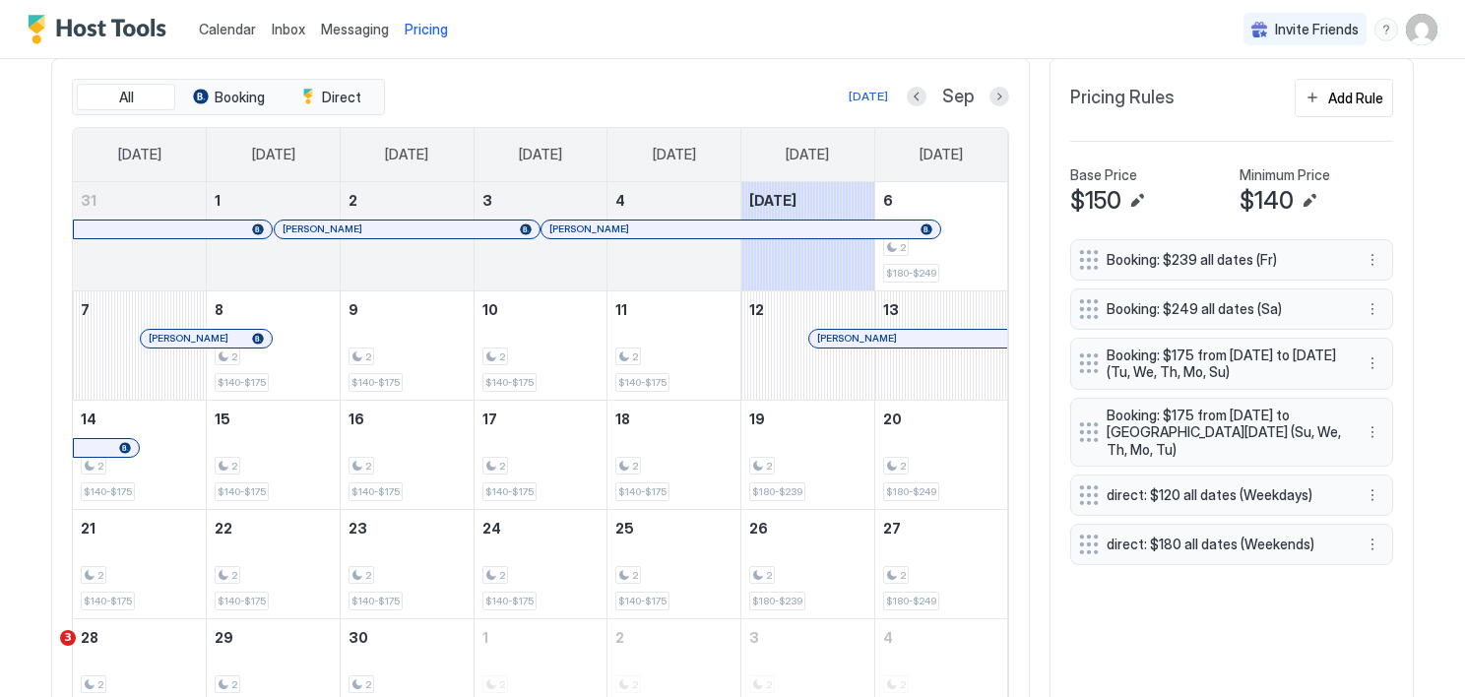
scroll to position [476, 0]
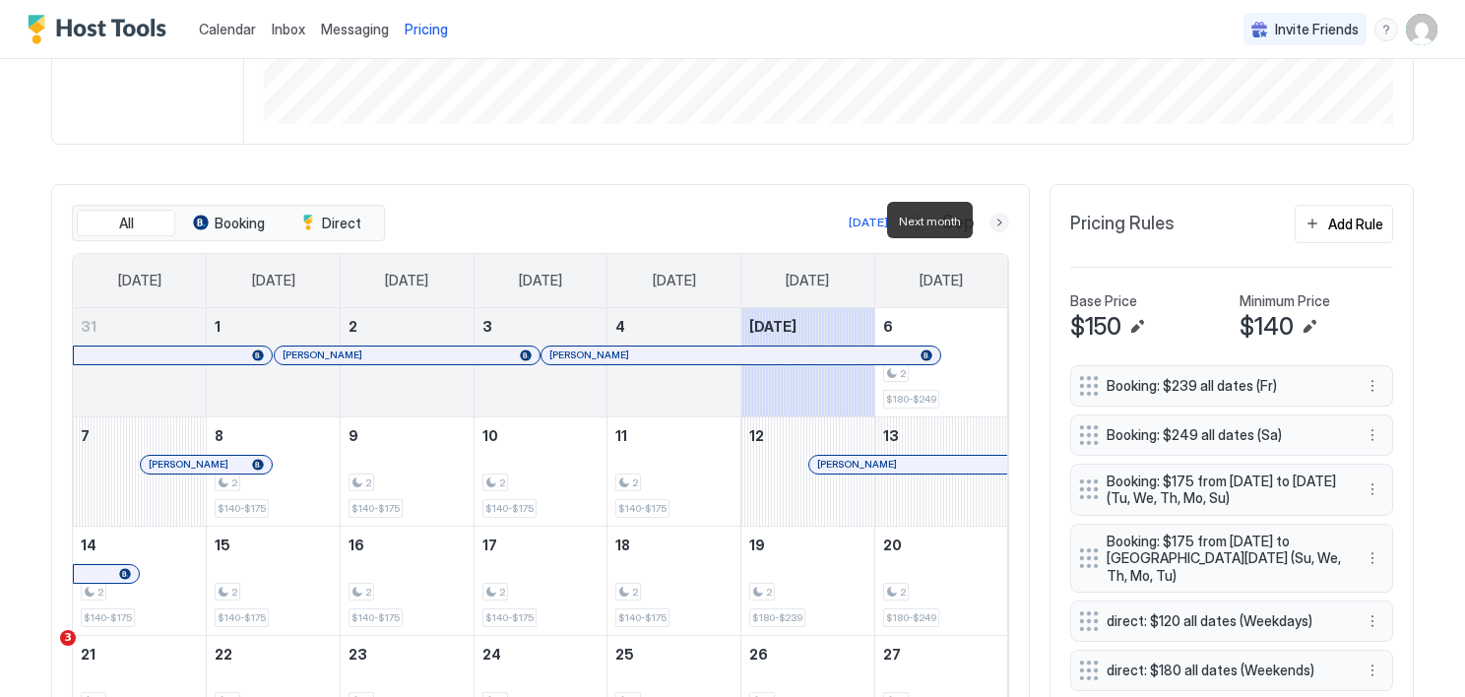
click at [993, 213] on button "Next month" at bounding box center [999, 223] width 20 height 20
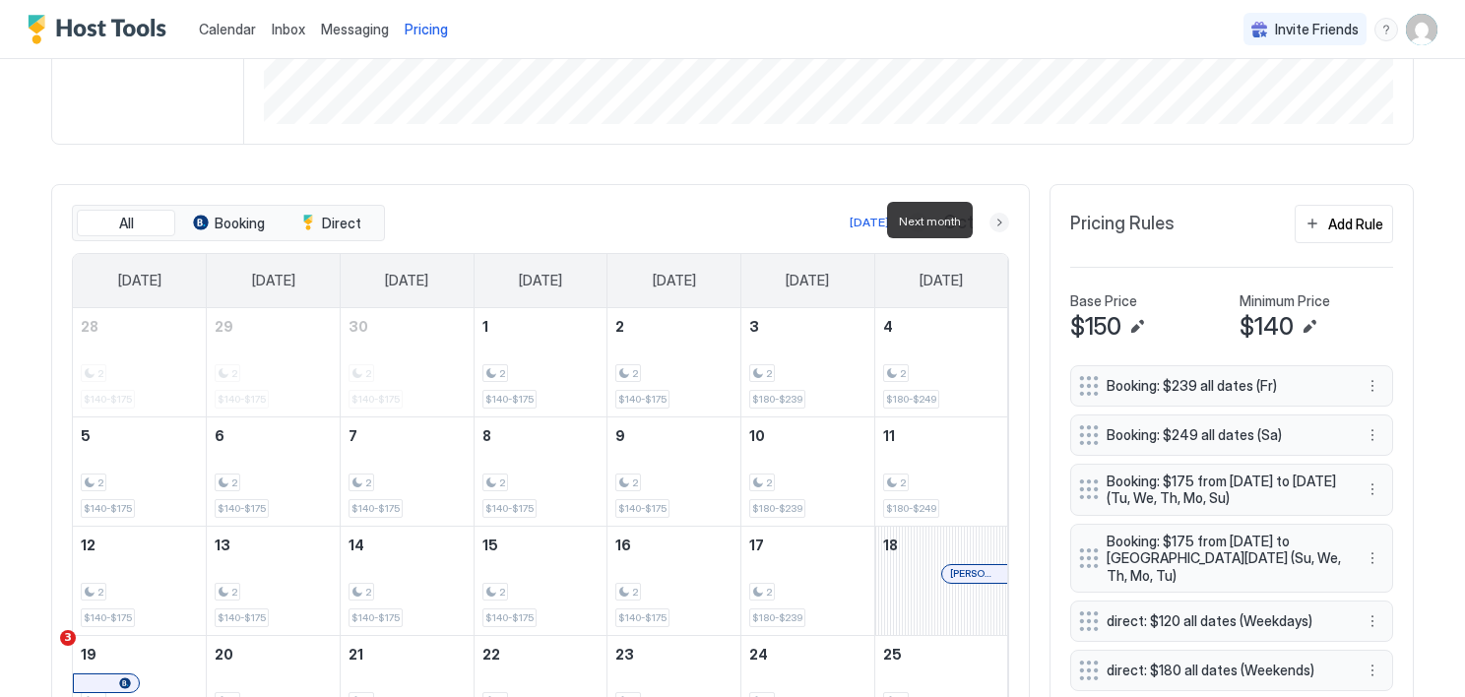
click at [993, 213] on button "Next month" at bounding box center [999, 223] width 20 height 20
